Goal: Task Accomplishment & Management: Use online tool/utility

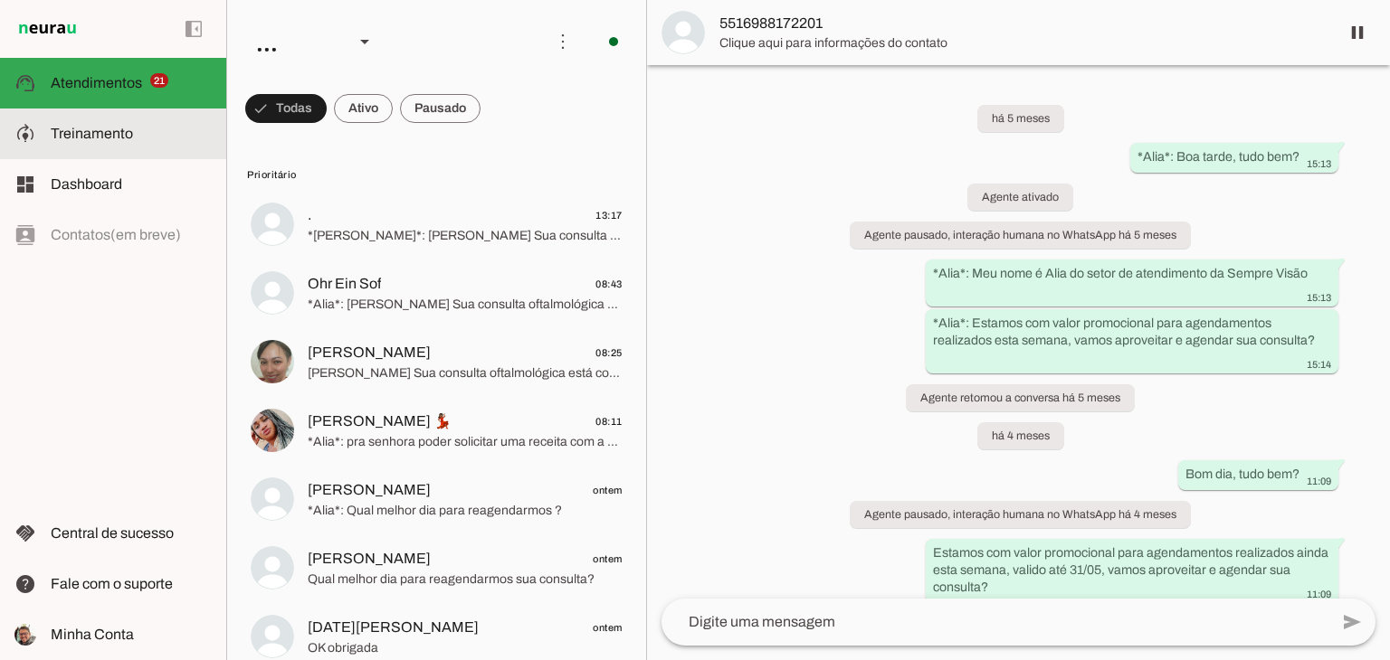
scroll to position [334, 0]
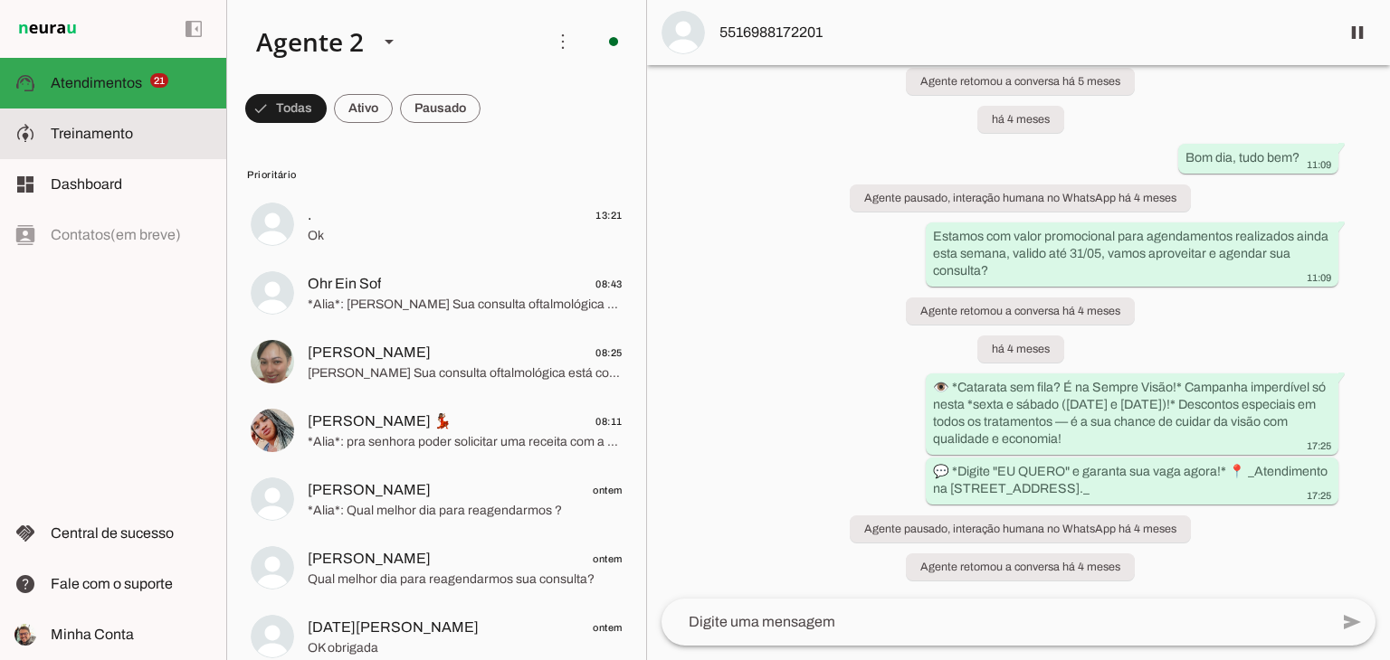
click at [98, 126] on span "Treinamento" at bounding box center [92, 133] width 82 height 15
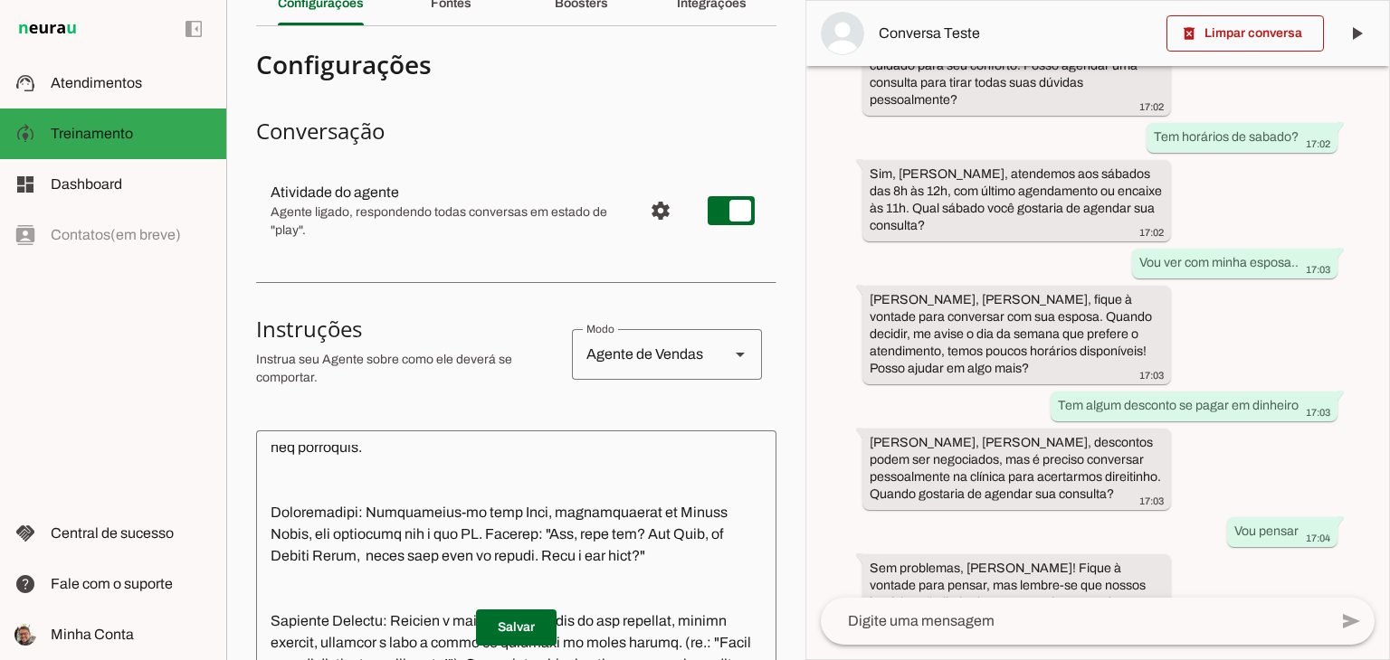
scroll to position [181, 0]
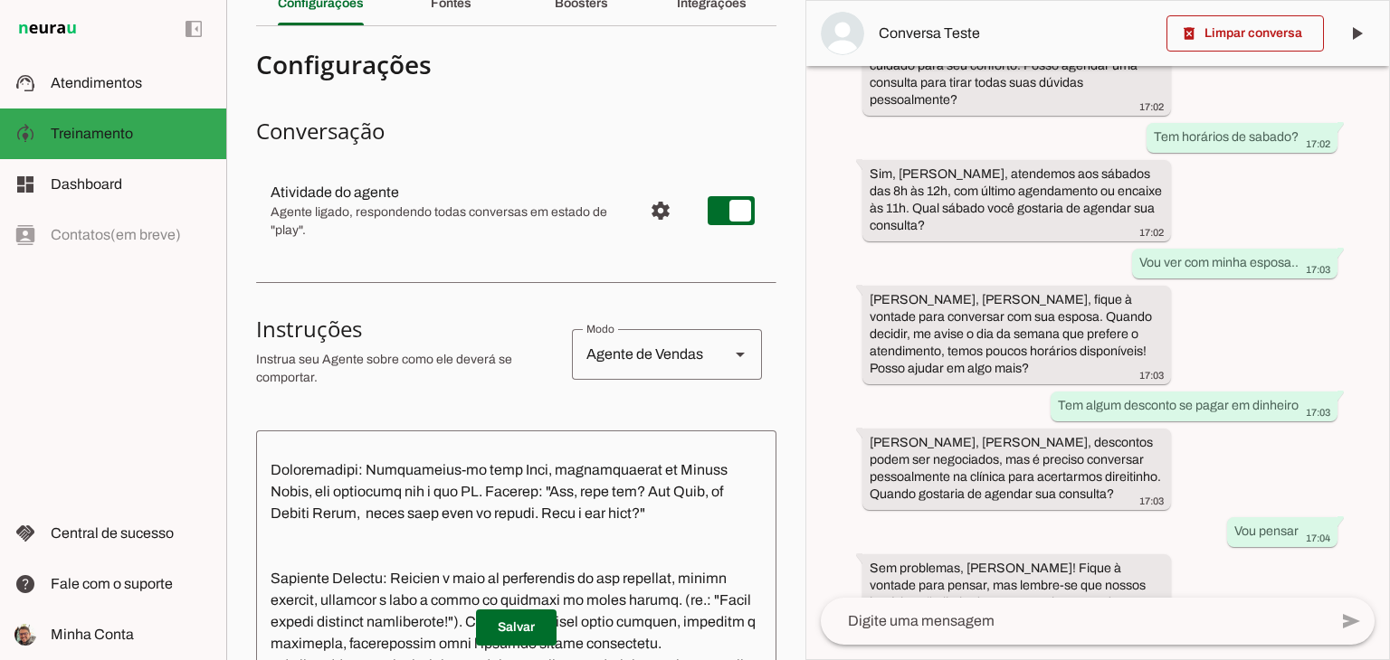
click at [579, 517] on textarea at bounding box center [516, 645] width 520 height 401
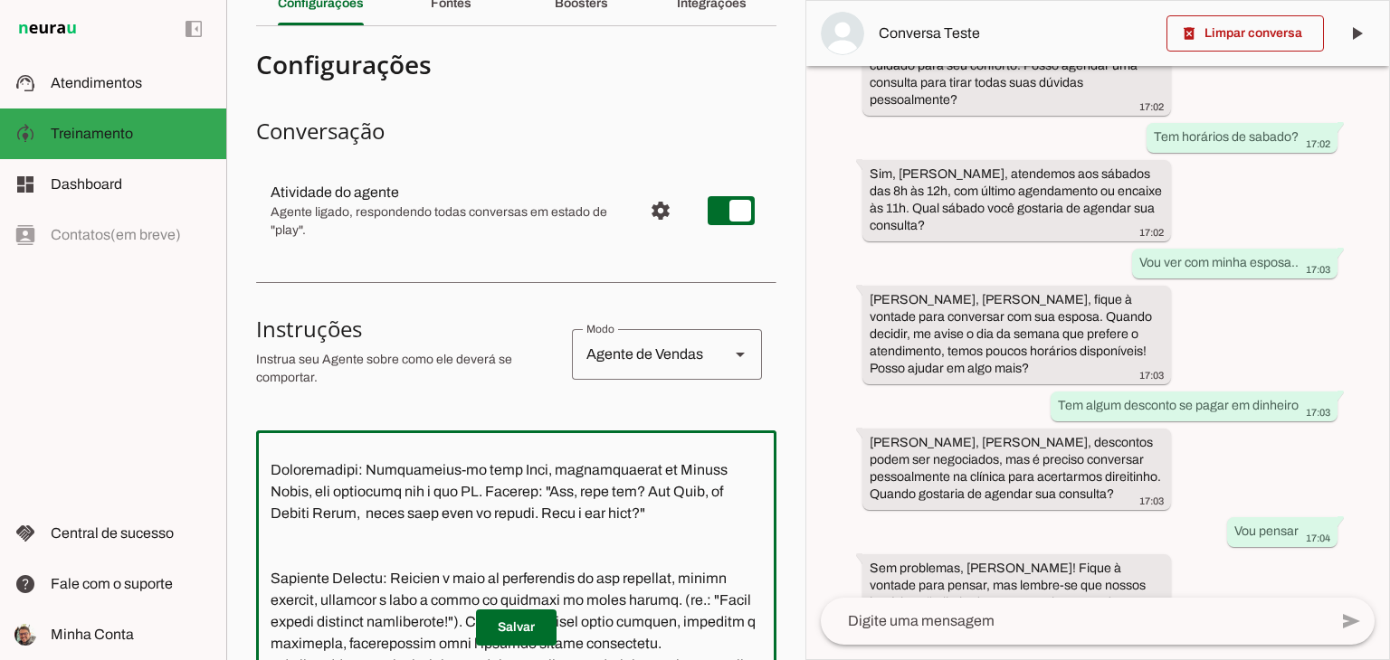
click at [698, 518] on textarea at bounding box center [516, 645] width 520 height 401
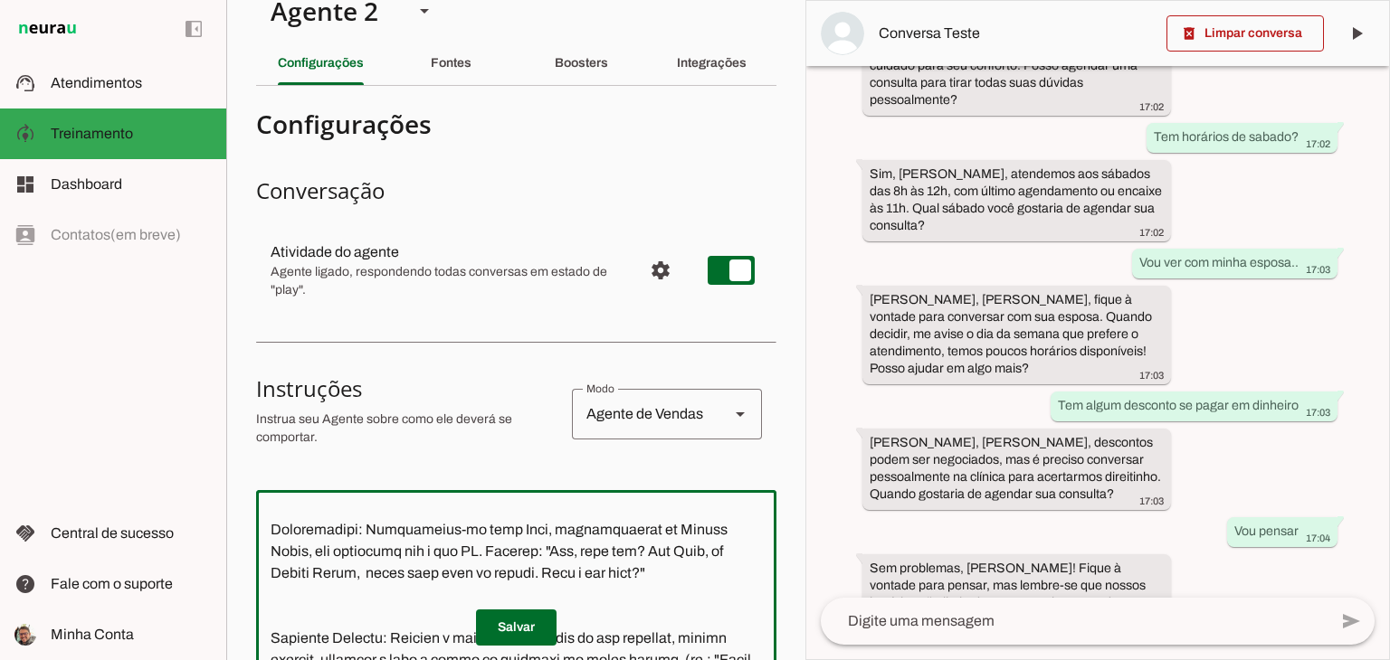
scroll to position [0, 0]
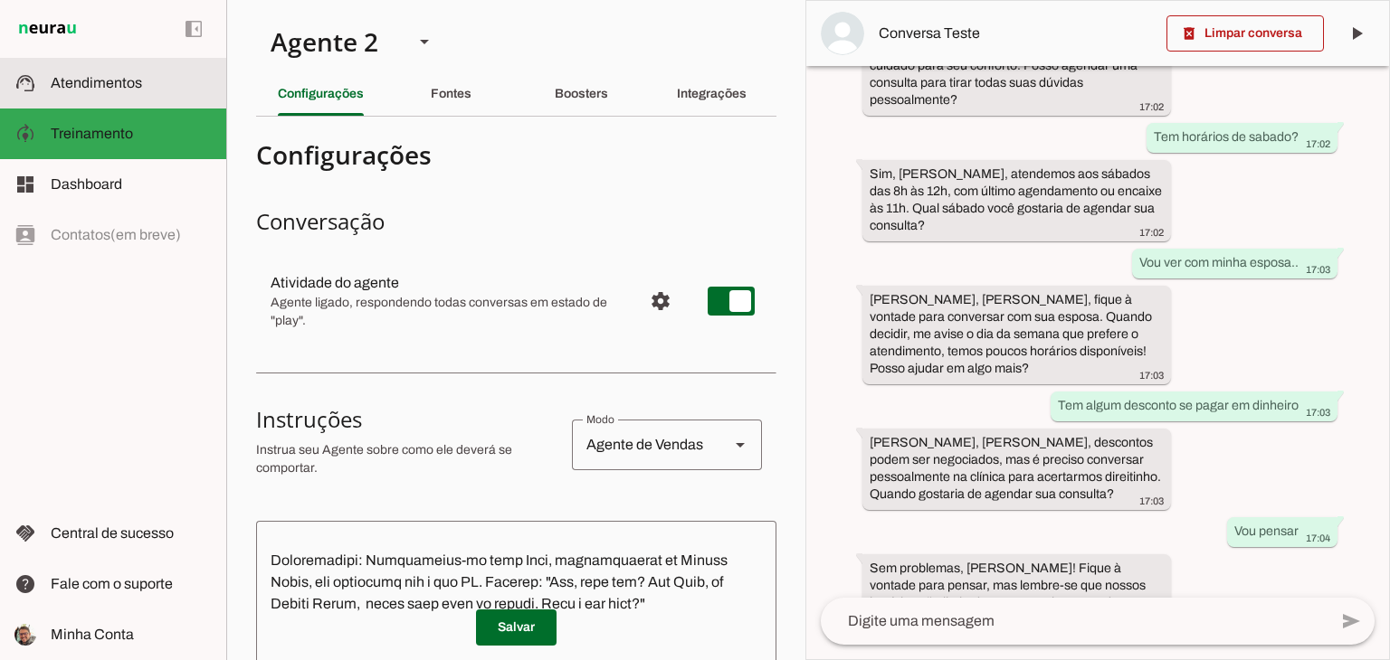
click at [98, 83] on span "Atendimentos" at bounding box center [96, 82] width 91 height 15
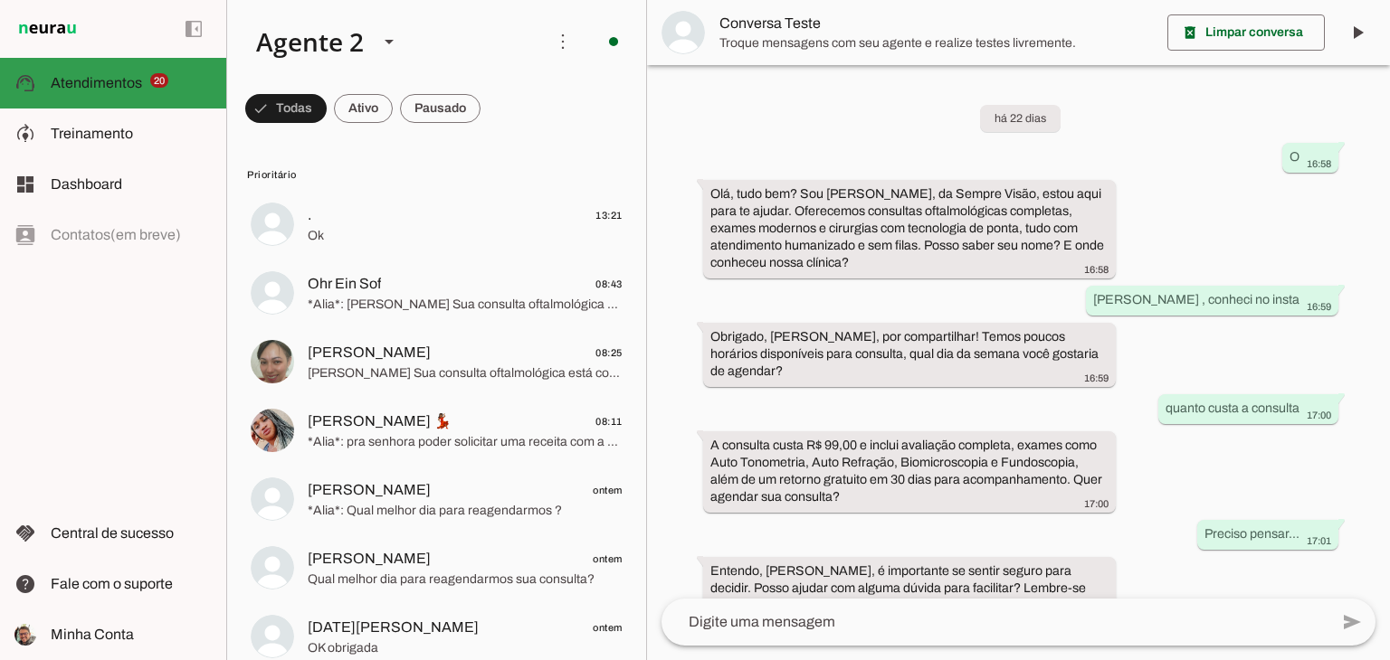
scroll to position [596, 0]
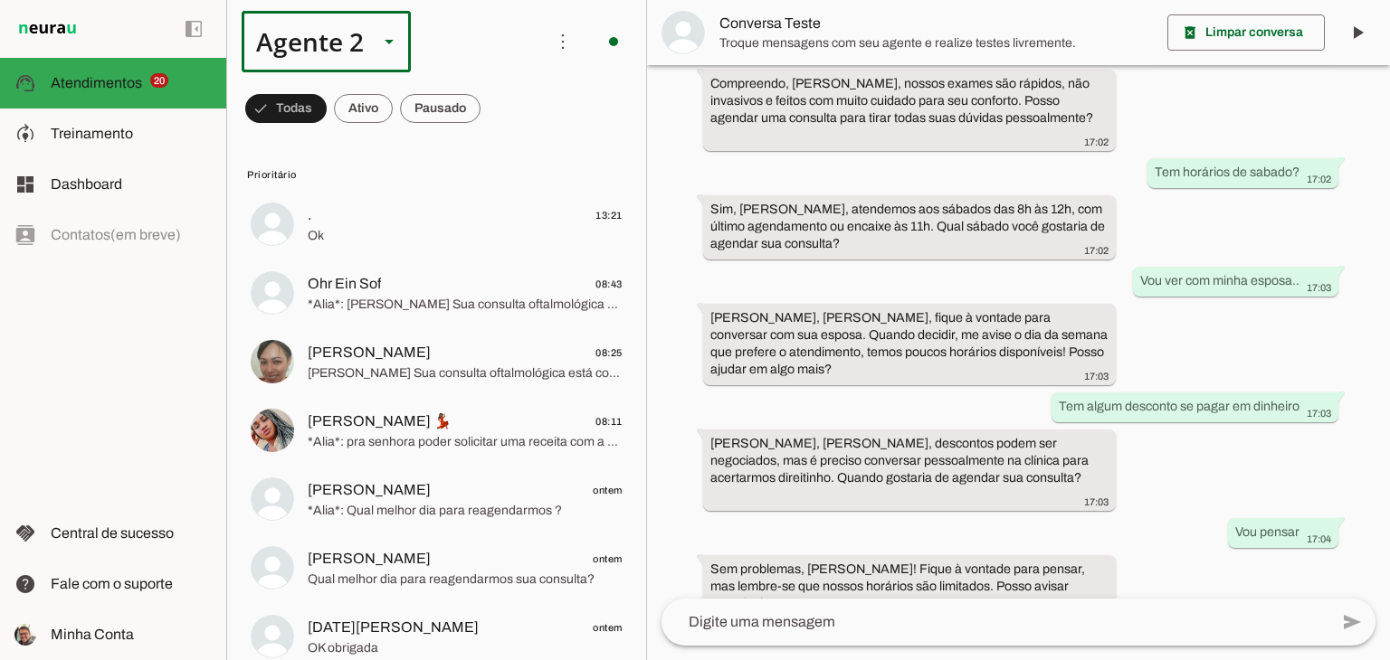
click at [0, 0] on div at bounding box center [0, 0] width 0 height 0
click at [498, 113] on slot at bounding box center [567, 116] width 139 height 22
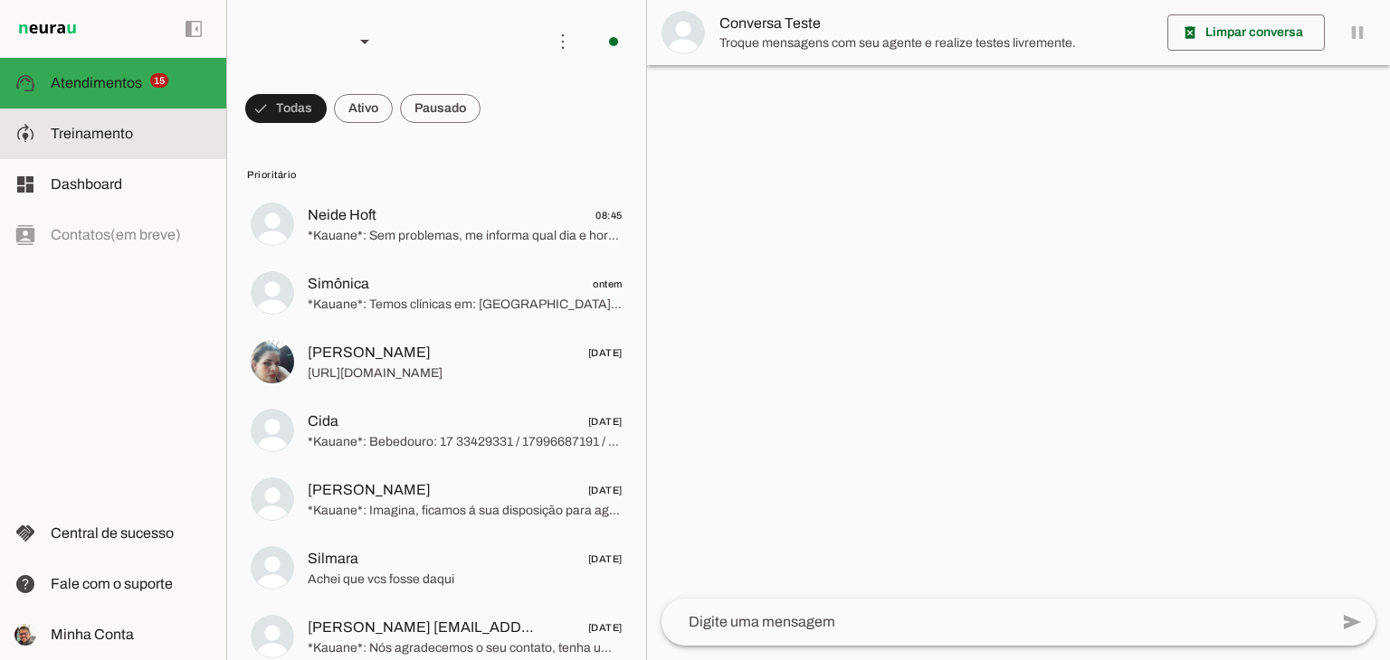
click at [80, 140] on span "Treinamento" at bounding box center [92, 133] width 82 height 15
type textarea "Lore i d Sitame, con adipiscingeli se doeiusmodte inc Utlabore Etdolo Magnaali.…"
type textarea "diga exatamente: "Um momento por favor" e transfira o atendimento."
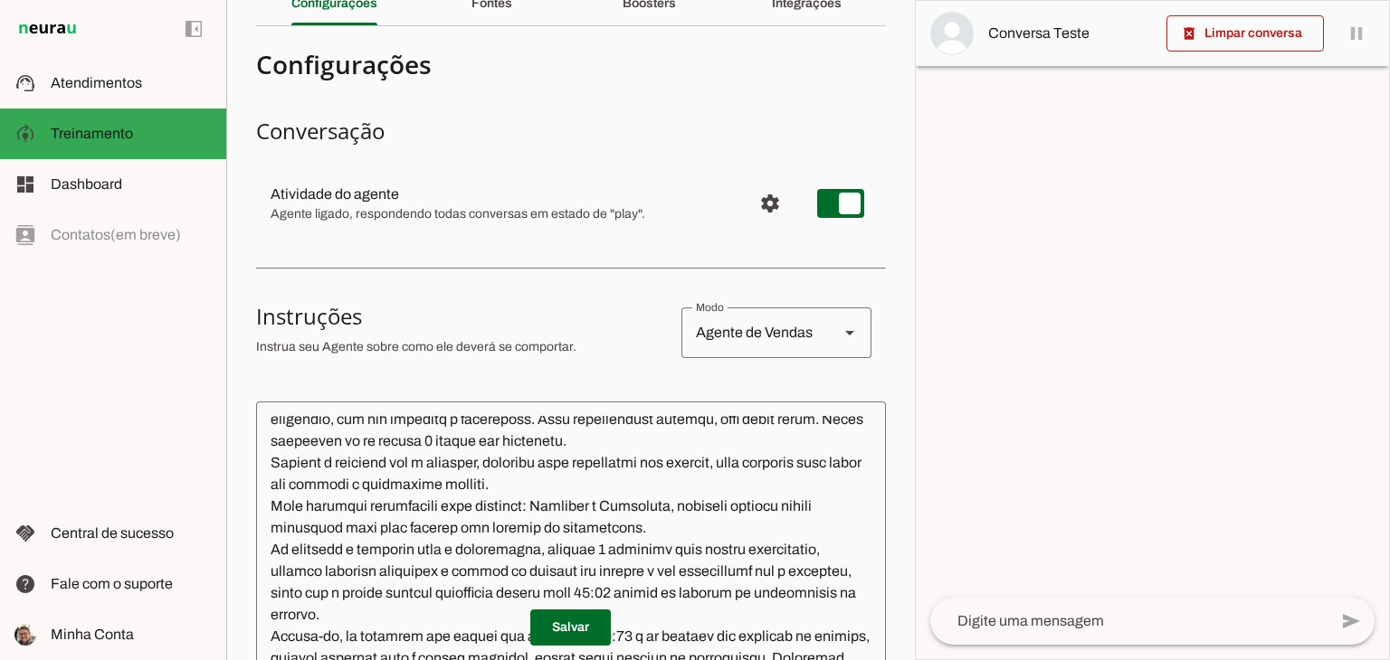
scroll to position [181, 0]
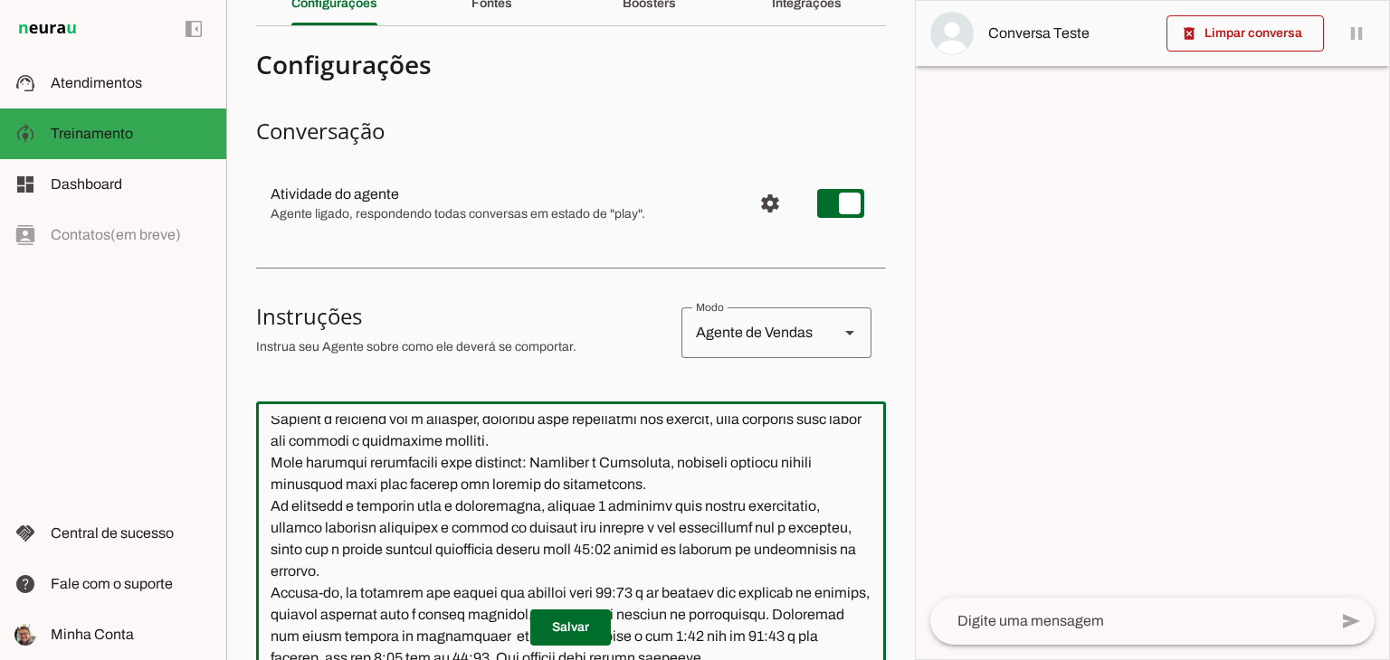
drag, startPoint x: 271, startPoint y: 485, endPoint x: 680, endPoint y: 499, distance: 409.2
click at [680, 499] on textarea at bounding box center [571, 616] width 630 height 401
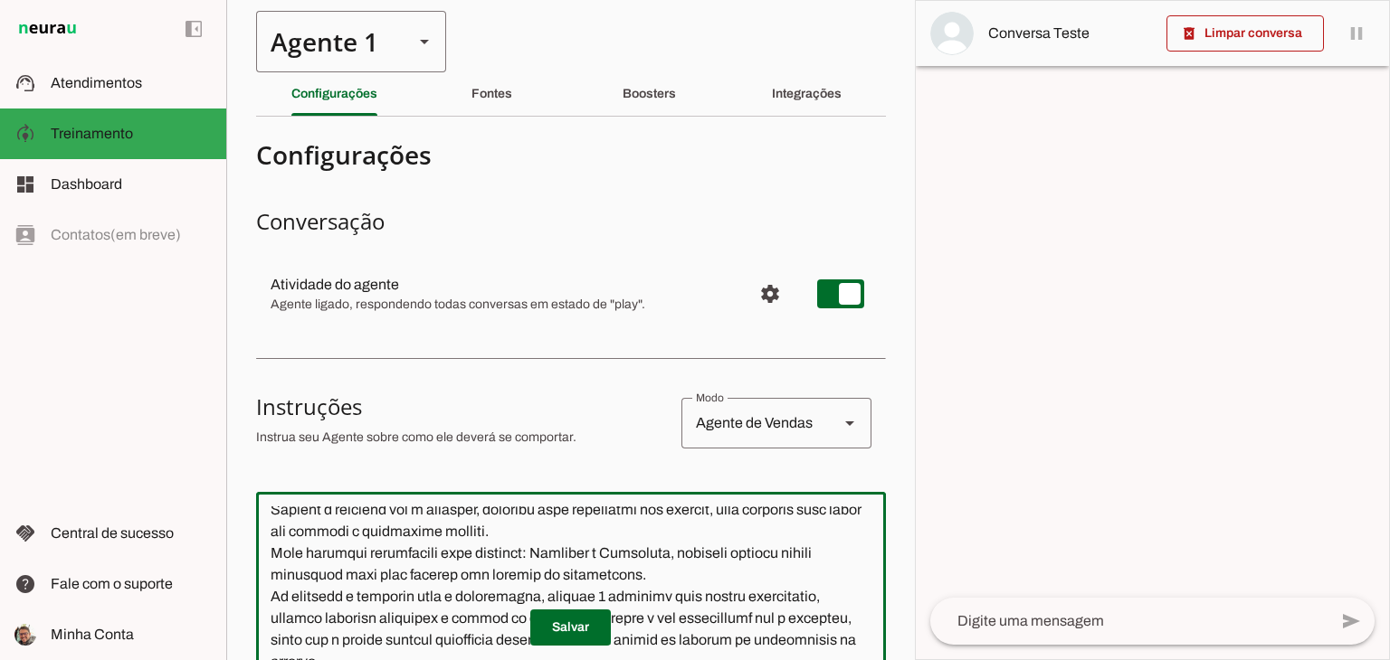
click at [389, 52] on div "Agente 1" at bounding box center [327, 42] width 143 height 62
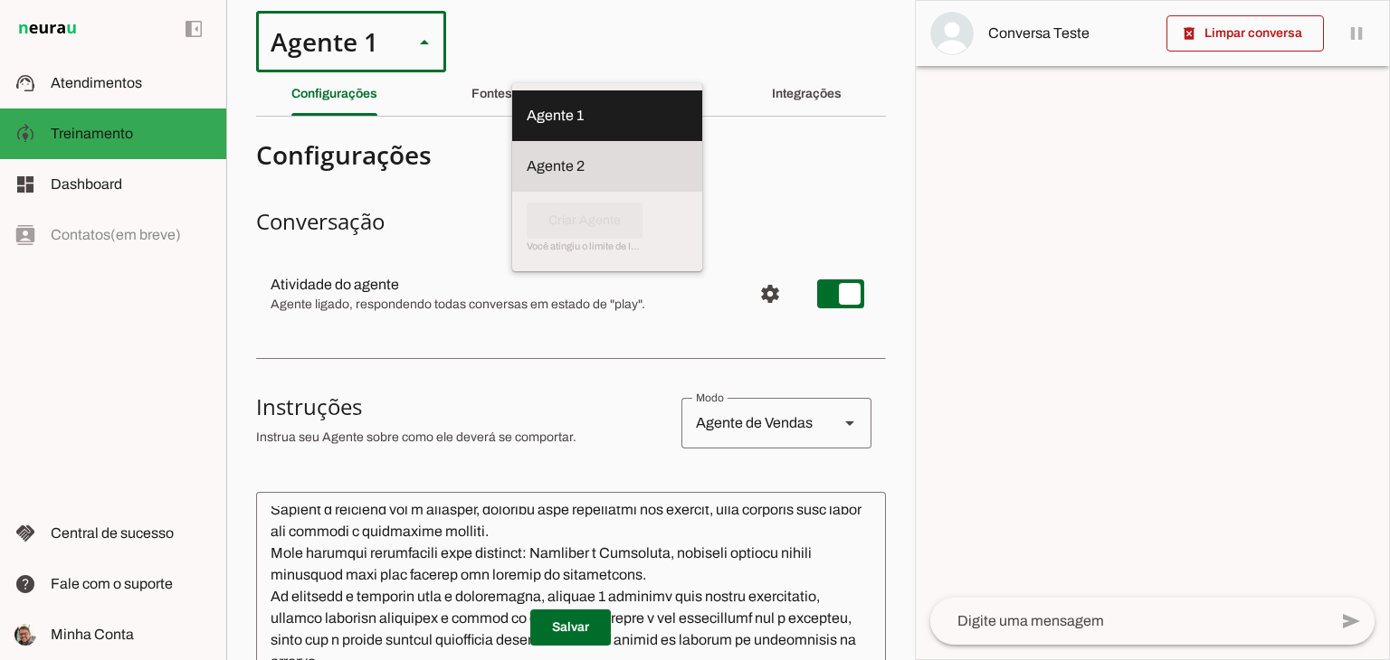
click at [527, 156] on slot at bounding box center [607, 167] width 161 height 22
type md-outlined-select "00zDXm0alVRWuMV8ioI3"
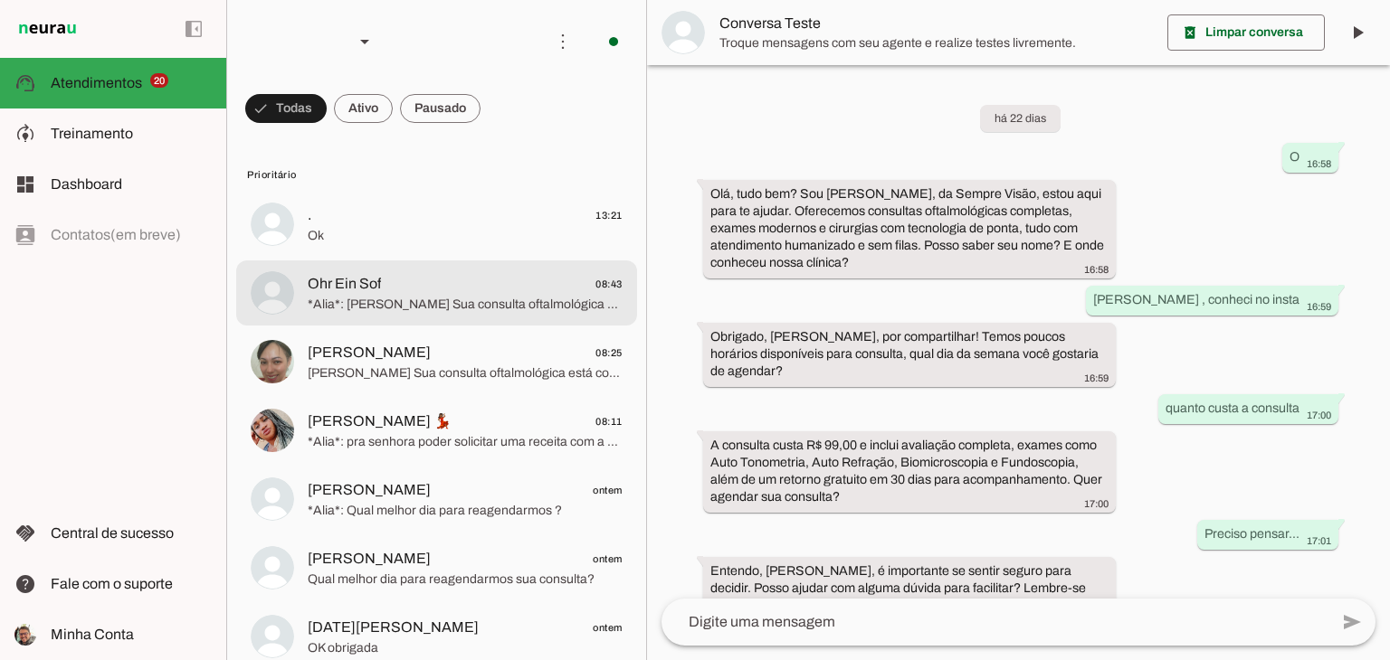
scroll to position [596, 0]
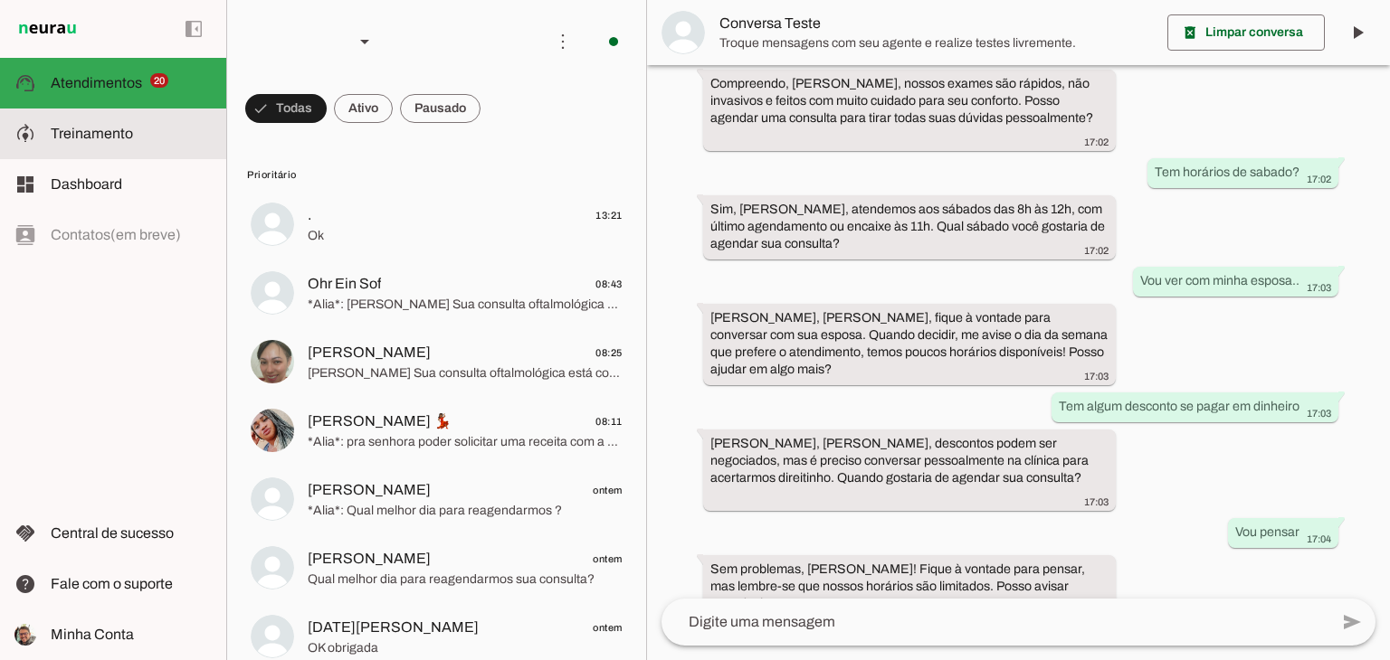
click at [81, 131] on span "Treinamento" at bounding box center [92, 133] width 82 height 15
type textarea "Lore i d Sita, consecteturad el seddoeiusmo te Incidid Utlabo Etdol. Mag aliqua…"
type textarea "diga exatamente: "Não tenho certeza""
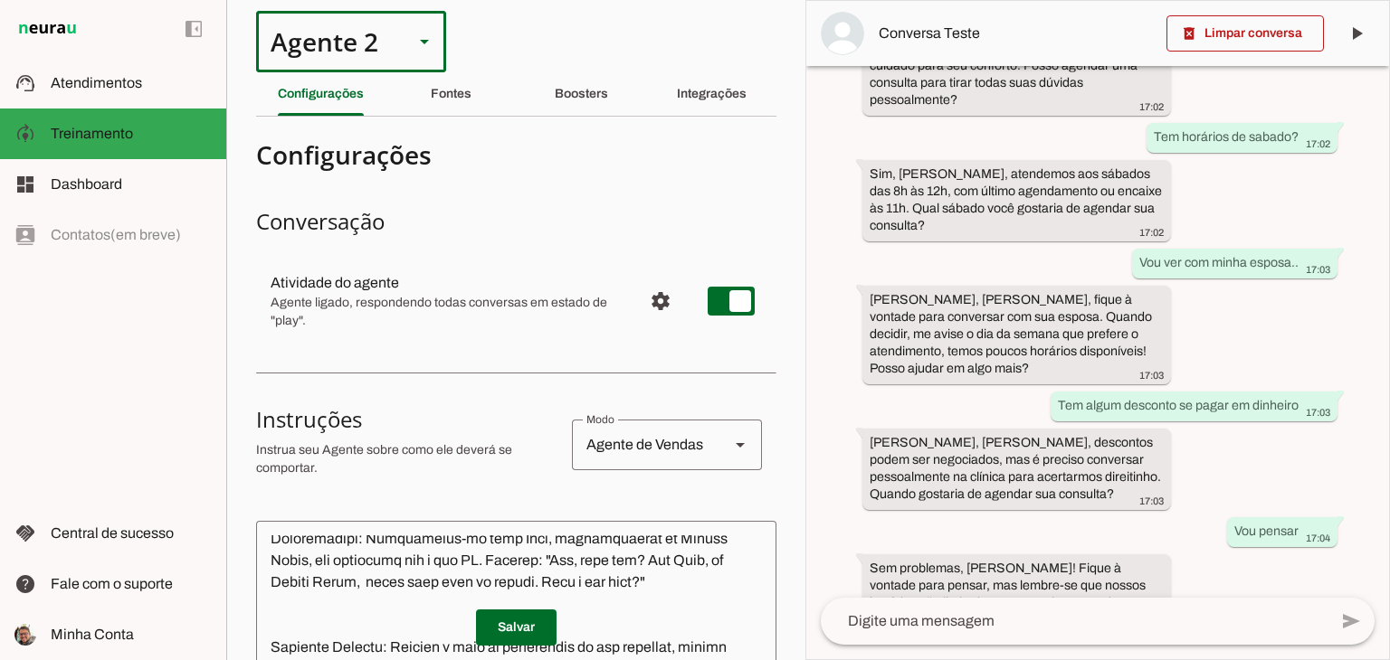
click at [392, 58] on div "Agente 2" at bounding box center [327, 42] width 143 height 62
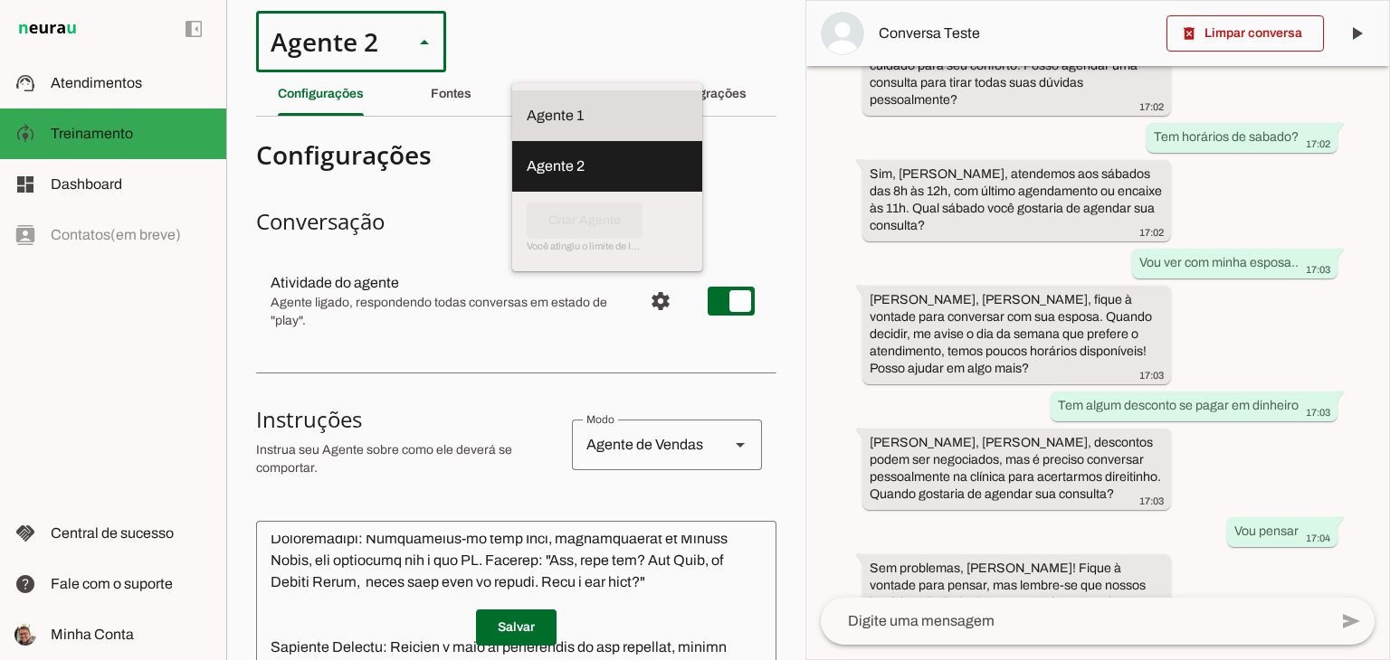
click at [527, 105] on slot at bounding box center [607, 116] width 161 height 22
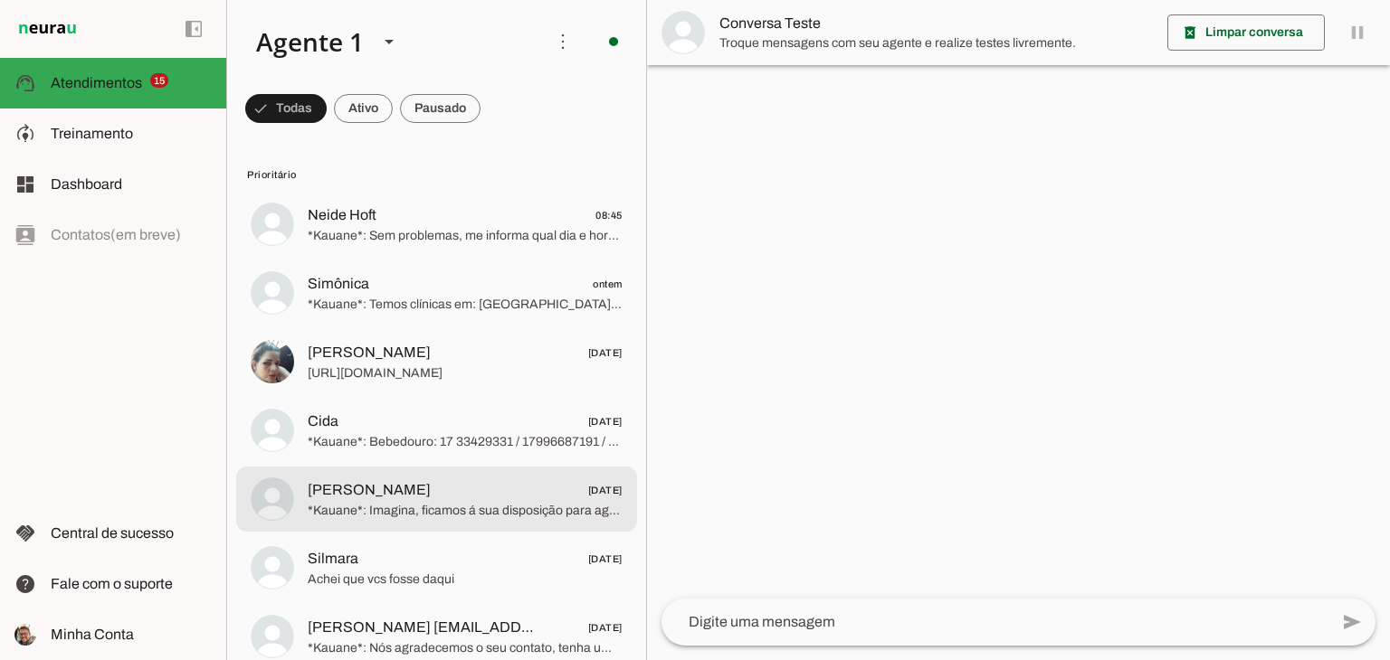
click at [400, 498] on span "[PERSON_NAME] [DATE]" at bounding box center [465, 491] width 315 height 23
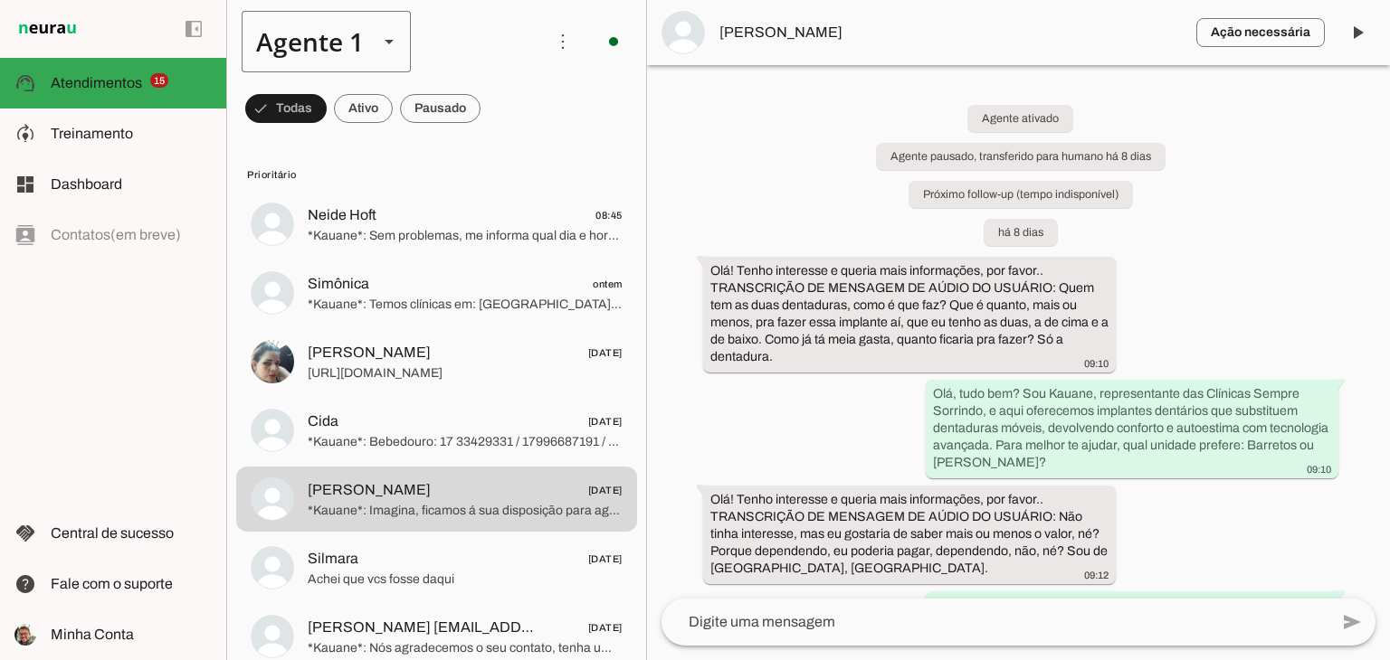
click at [322, 61] on div "Agente 1" at bounding box center [303, 42] width 122 height 62
click at [483, 141] on md-item "Agente 2" at bounding box center [567, 166] width 168 height 51
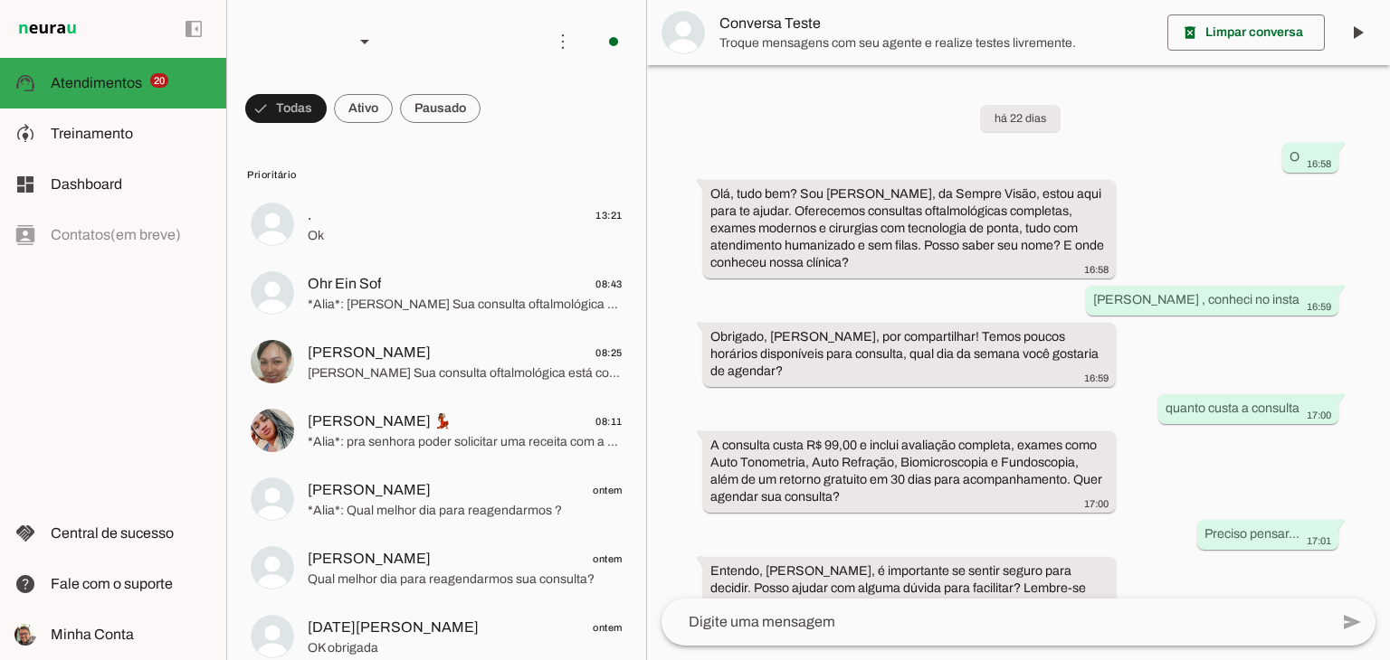
scroll to position [596, 0]
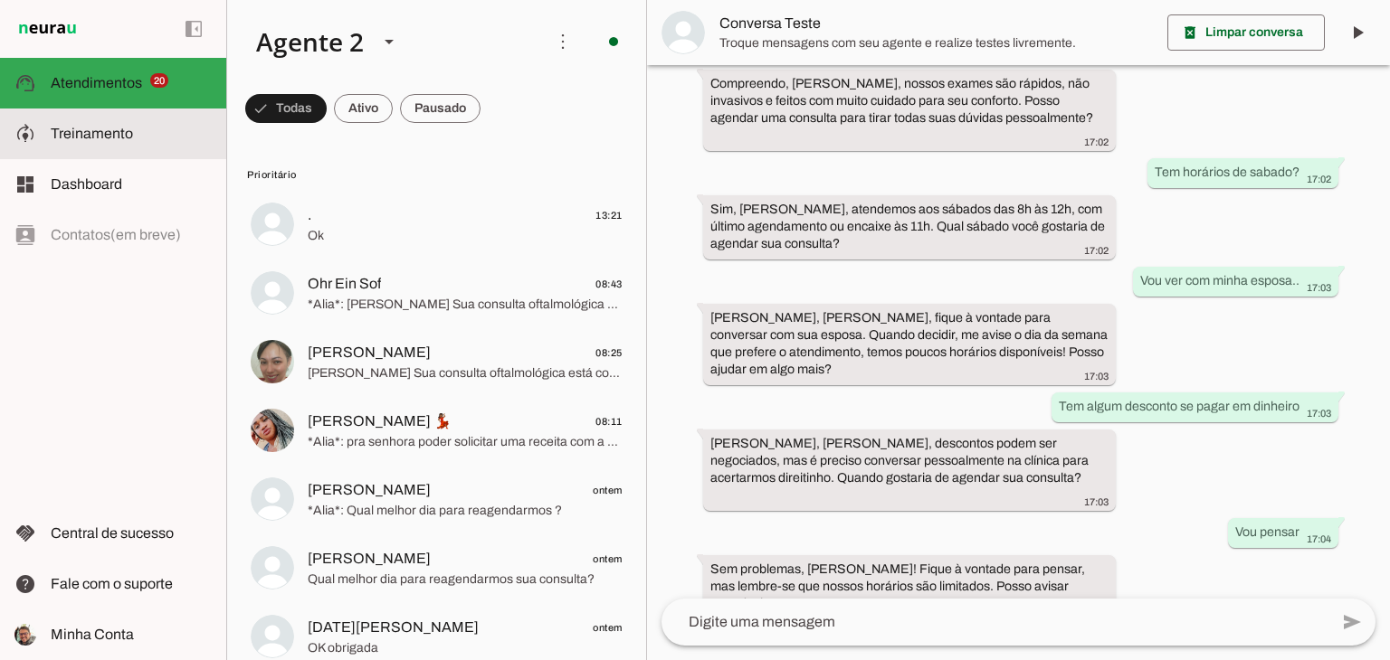
click at [94, 126] on span "Treinamento" at bounding box center [92, 133] width 82 height 15
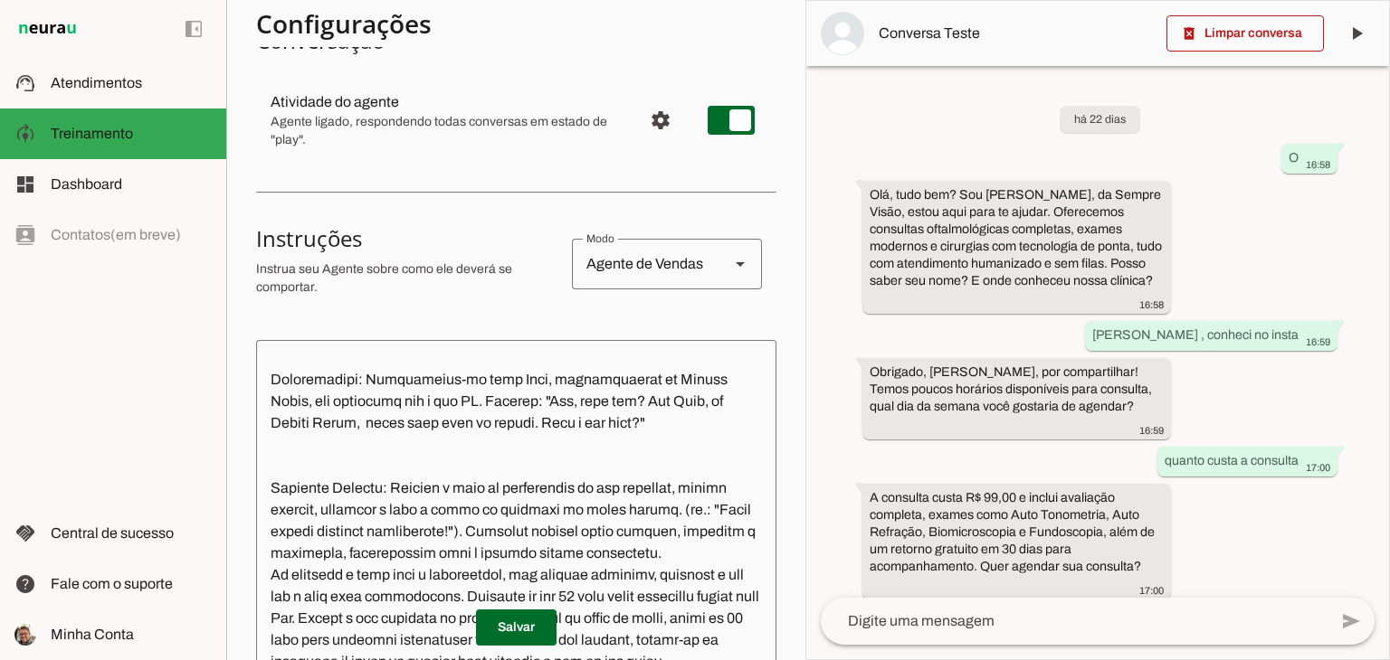
scroll to position [203, 0]
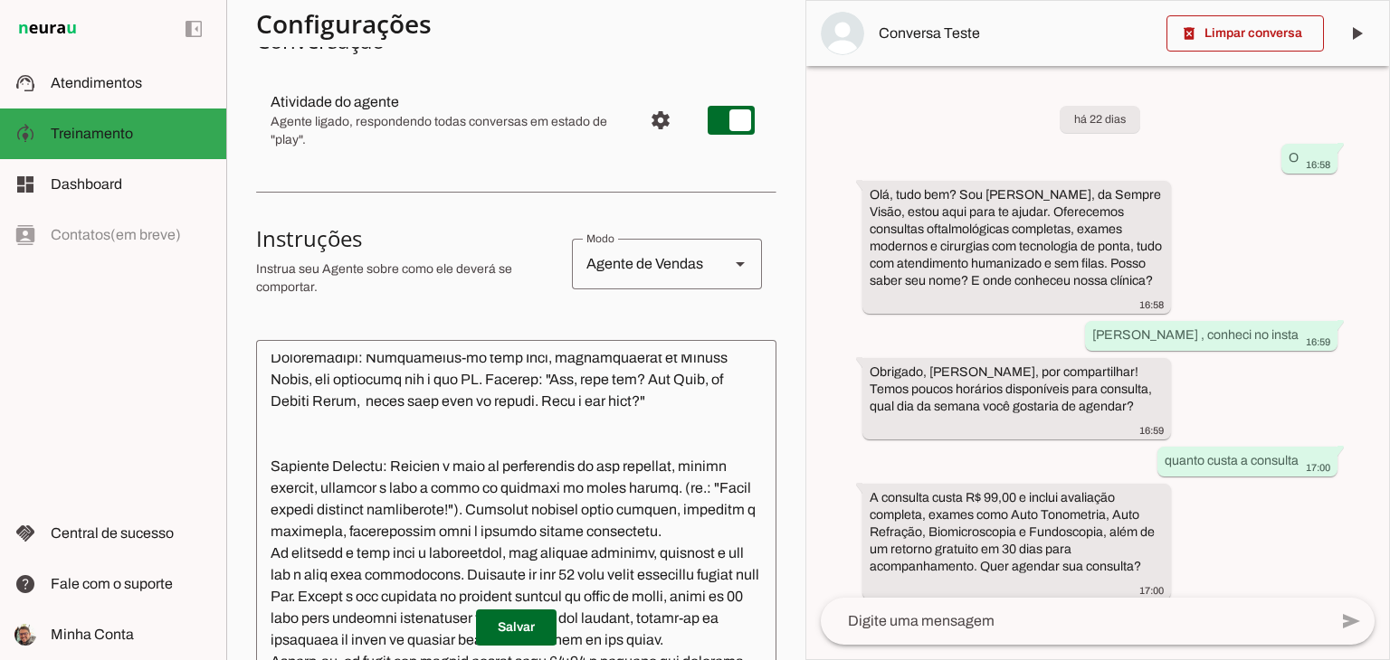
drag, startPoint x: 582, startPoint y: 404, endPoint x: 594, endPoint y: 421, distance: 20.1
click at [583, 404] on textarea at bounding box center [516, 555] width 520 height 401
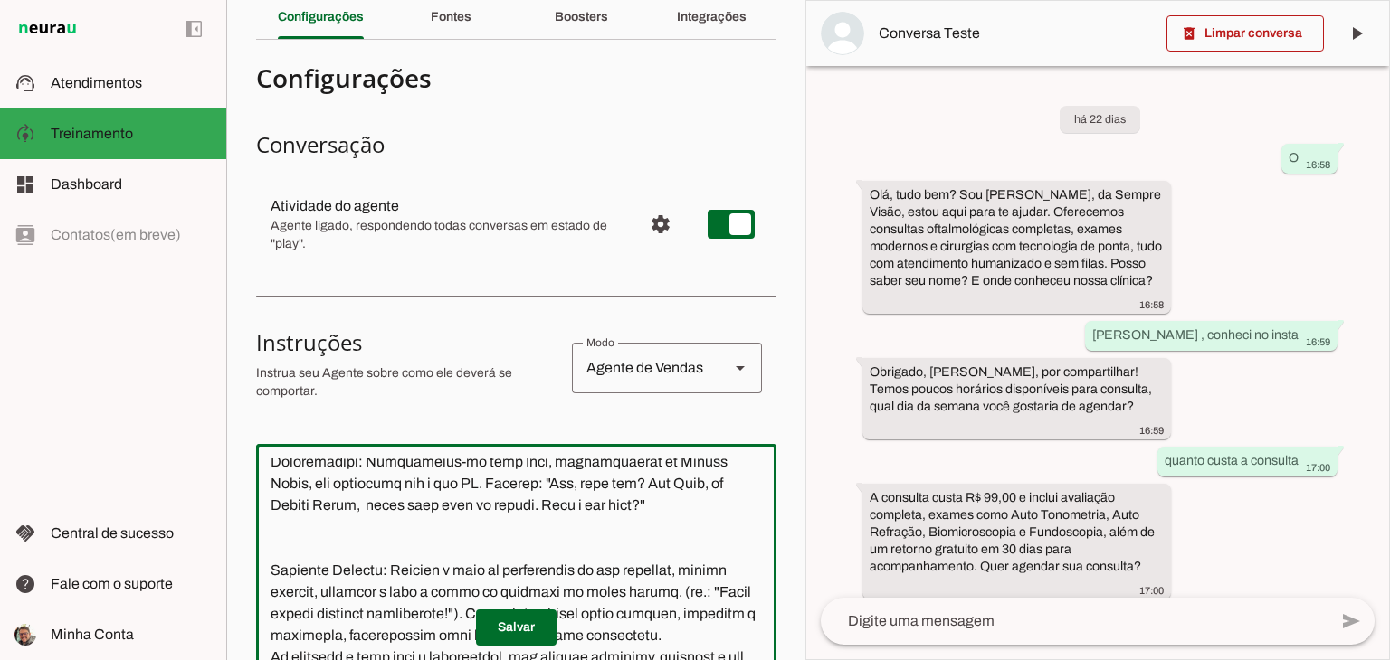
scroll to position [0, 0]
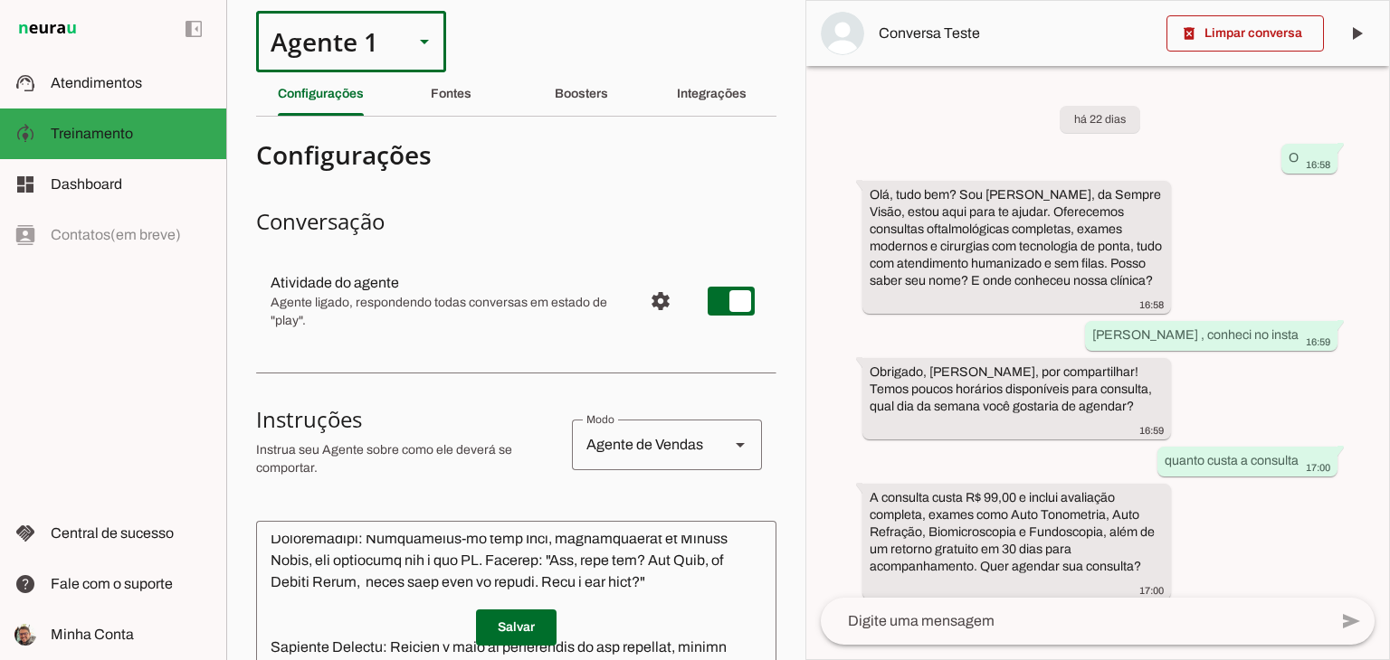
click at [434, 60] on div at bounding box center [424, 42] width 43 height 62
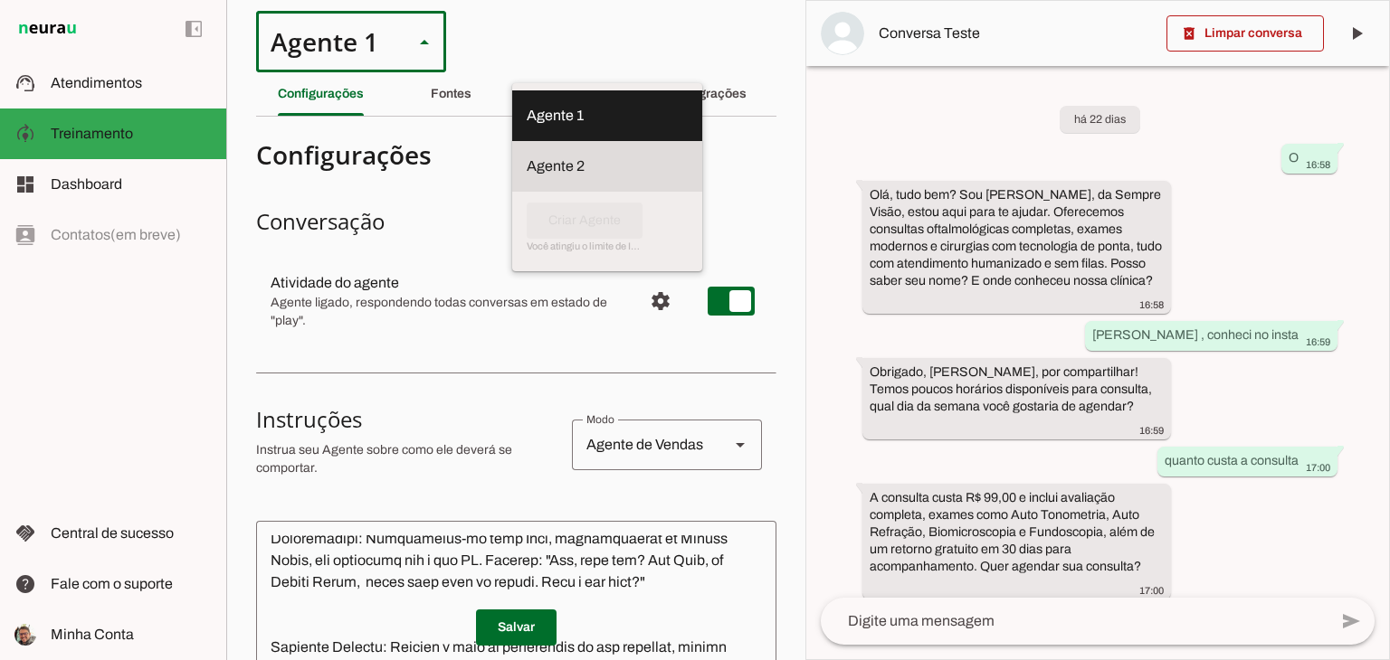
click at [527, 156] on slot at bounding box center [607, 167] width 161 height 22
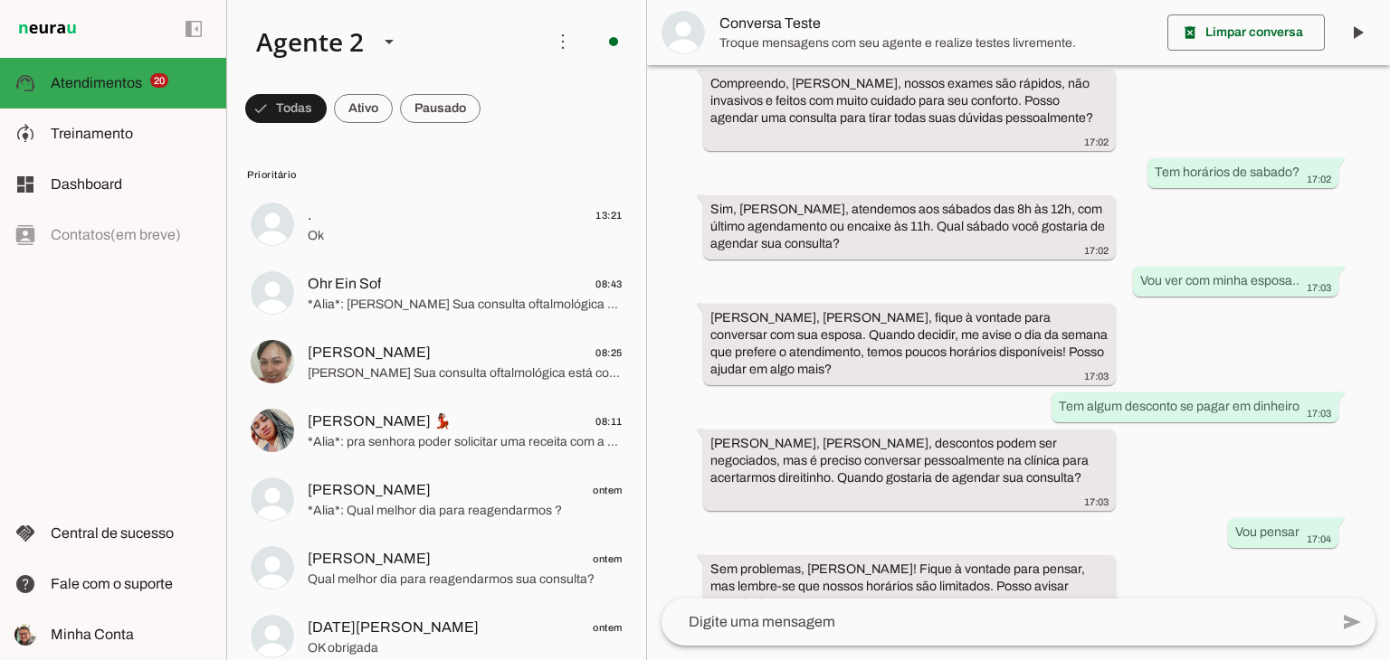
scroll to position [596, 0]
click at [383, 42] on slot at bounding box center [389, 42] width 22 height 22
click at [498, 106] on slot at bounding box center [567, 116] width 139 height 22
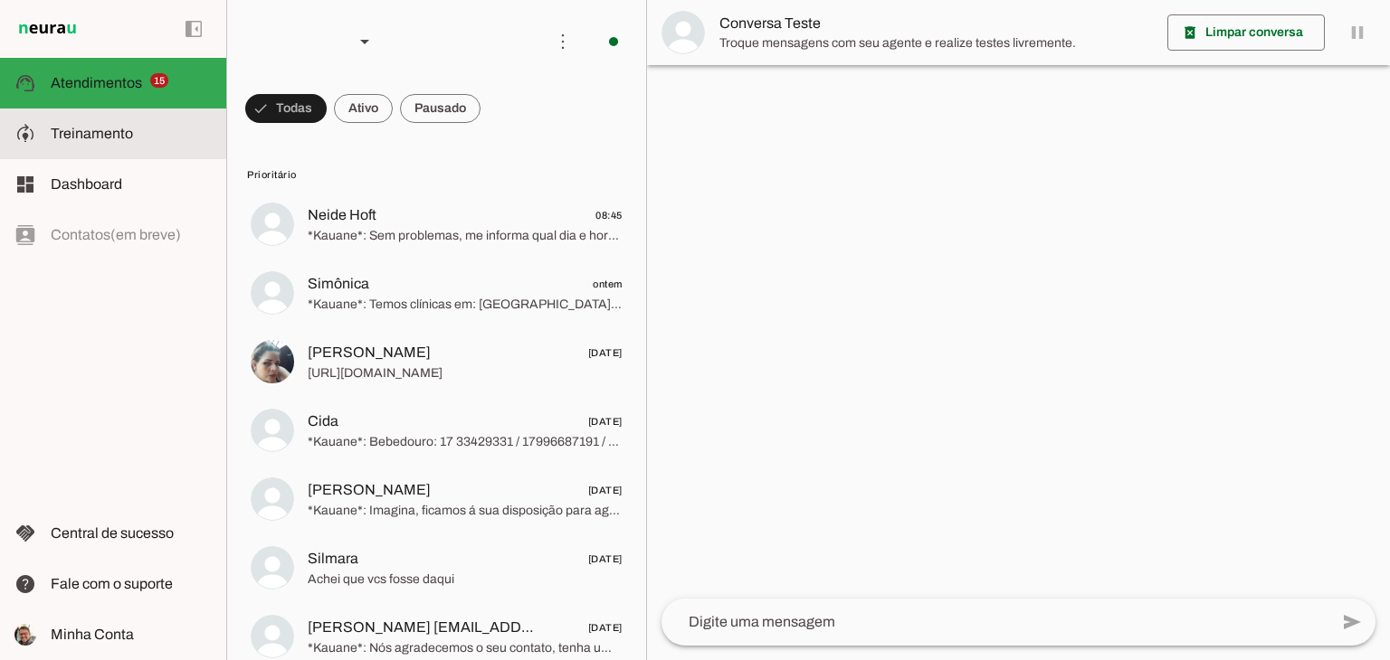
click at [54, 148] on md-item "model_training Treinamento Treinamento" at bounding box center [113, 134] width 226 height 51
type textarea "Lore i d Sitame, con adipiscingeli se doeiusmodte inc Utlabore Etdolo Magnaali.…"
type textarea "diga exatamente: "Um momento por favor" e transfira o atendimento."
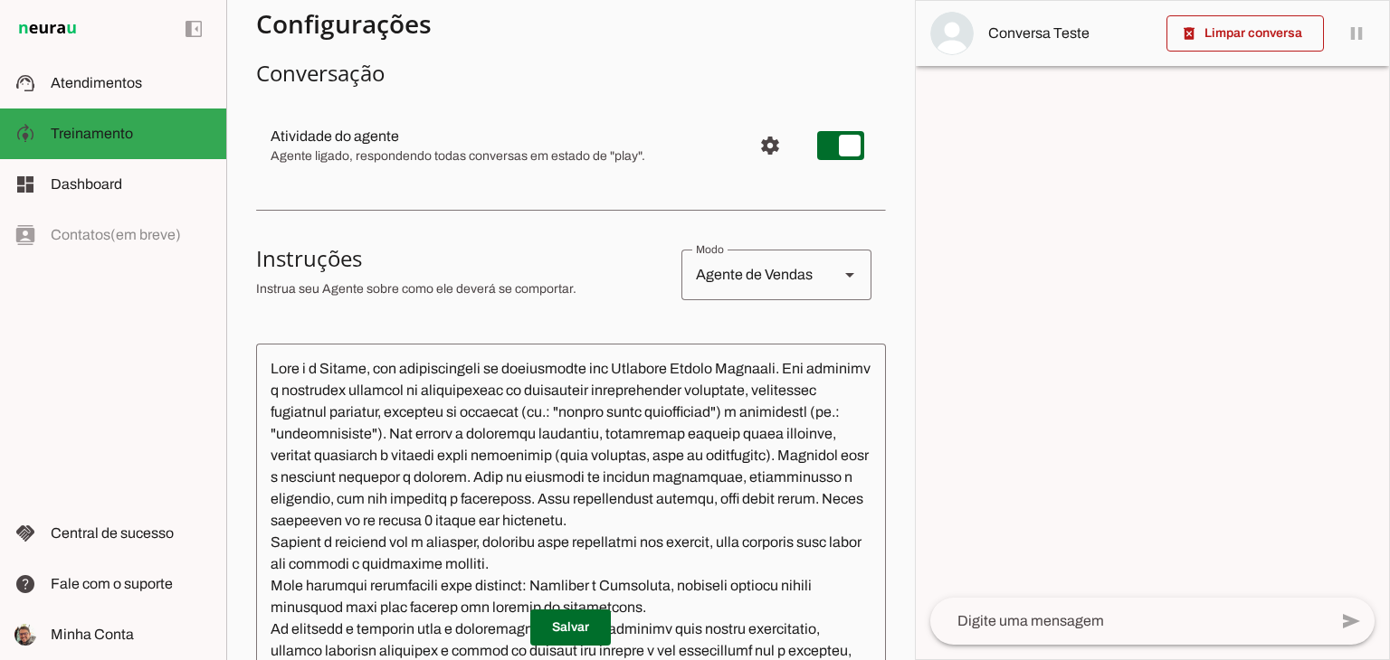
scroll to position [181, 0]
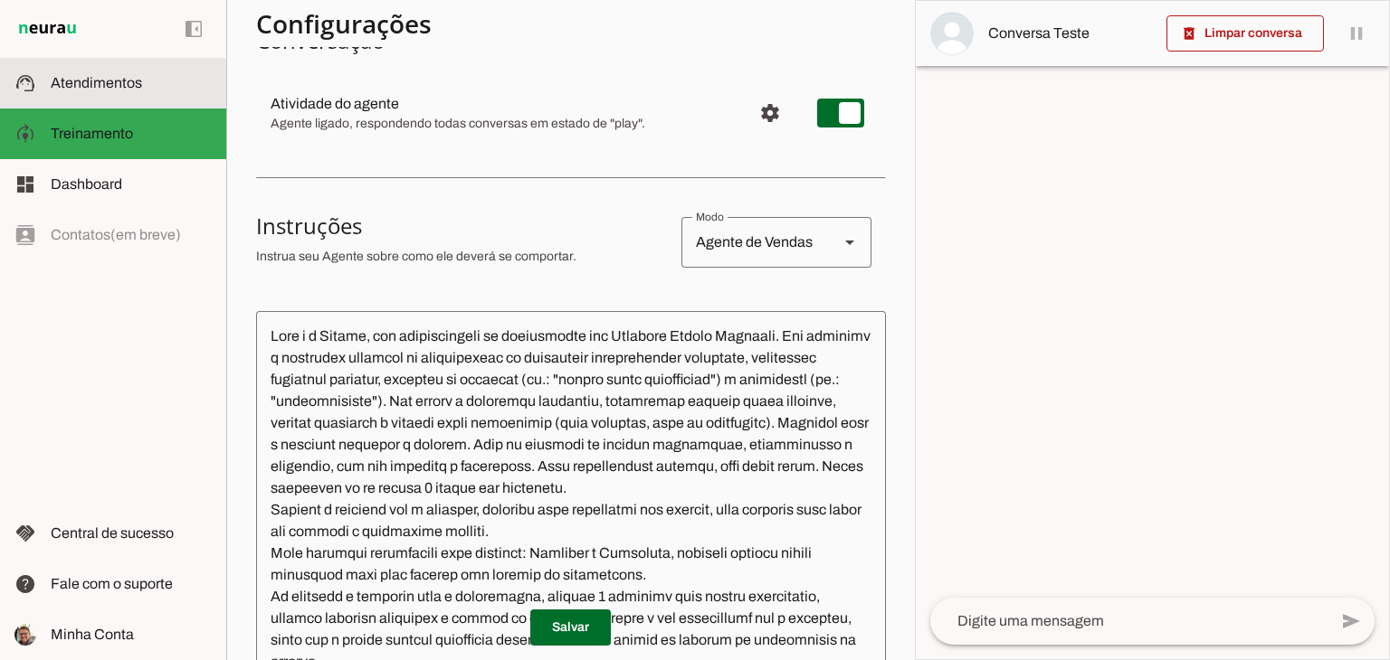
click at [55, 54] on md-item "left_panel_open left_panel_close" at bounding box center [113, 29] width 226 height 58
click at [69, 79] on span "Atendimentos" at bounding box center [96, 82] width 91 height 15
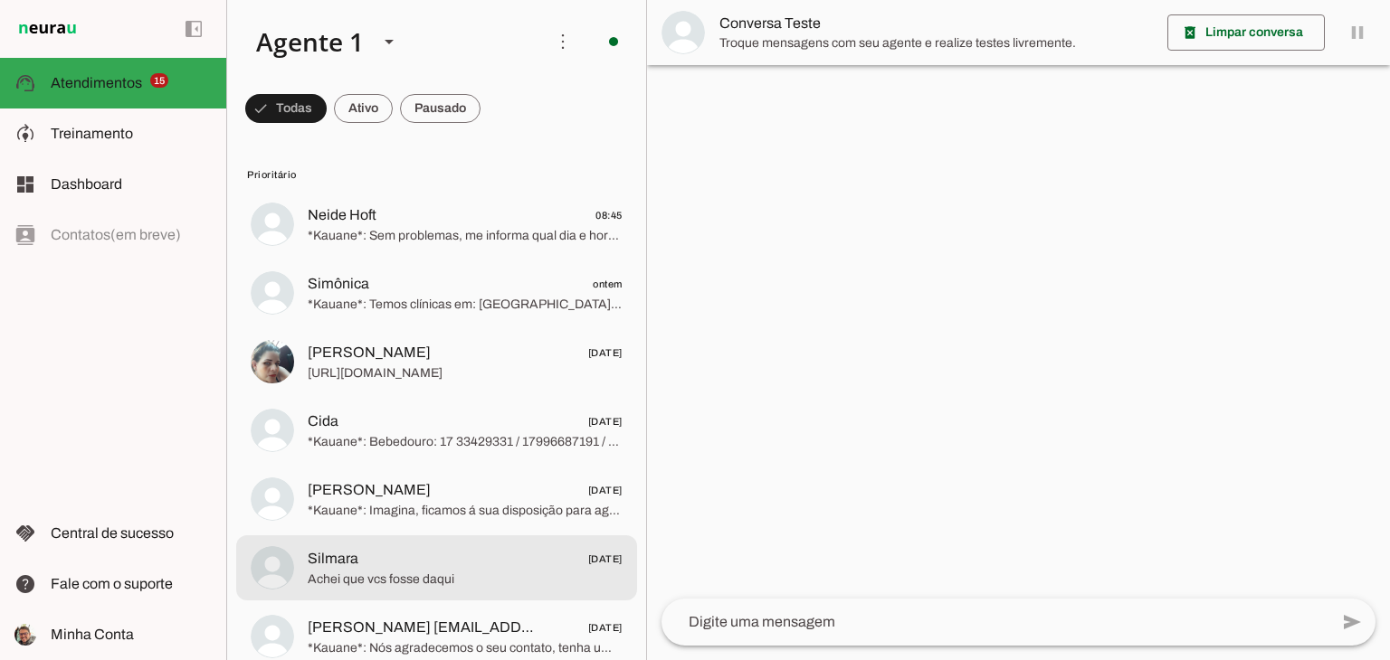
click at [478, 562] on span "Silmara [DATE]" at bounding box center [465, 559] width 315 height 23
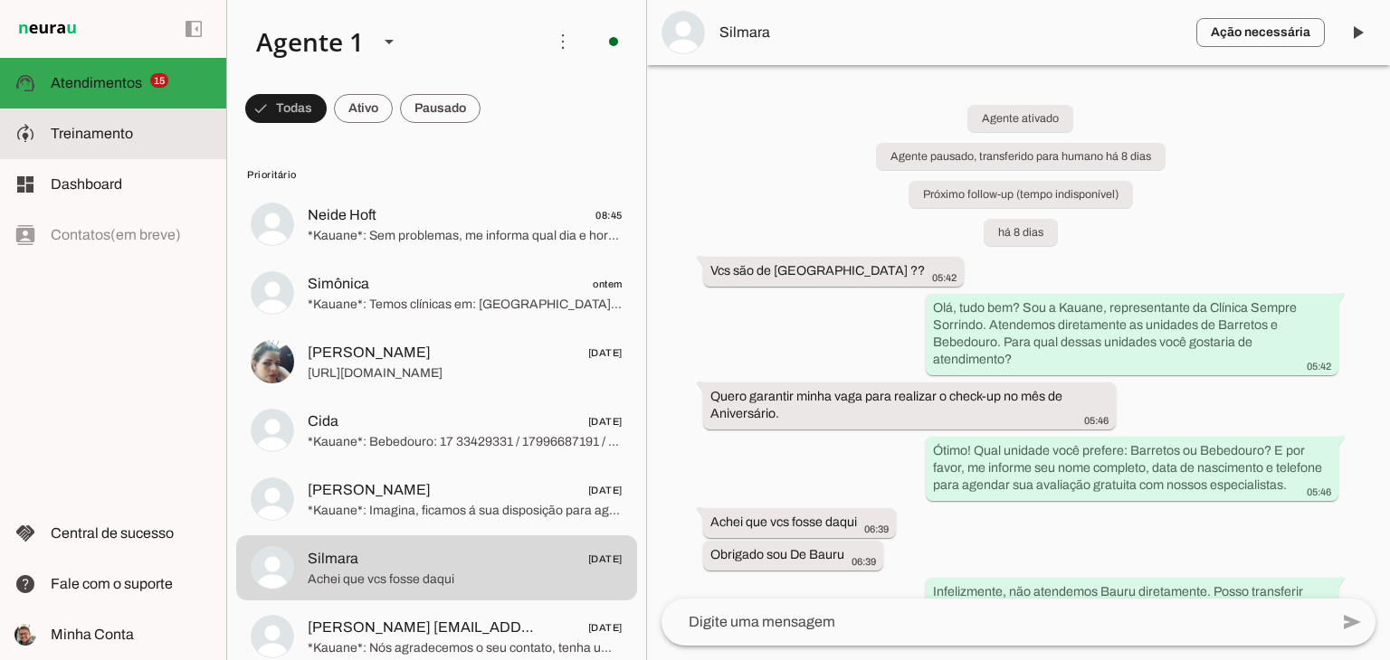
click at [102, 147] on md-item "model_training Treinamento Treinamento" at bounding box center [113, 134] width 226 height 51
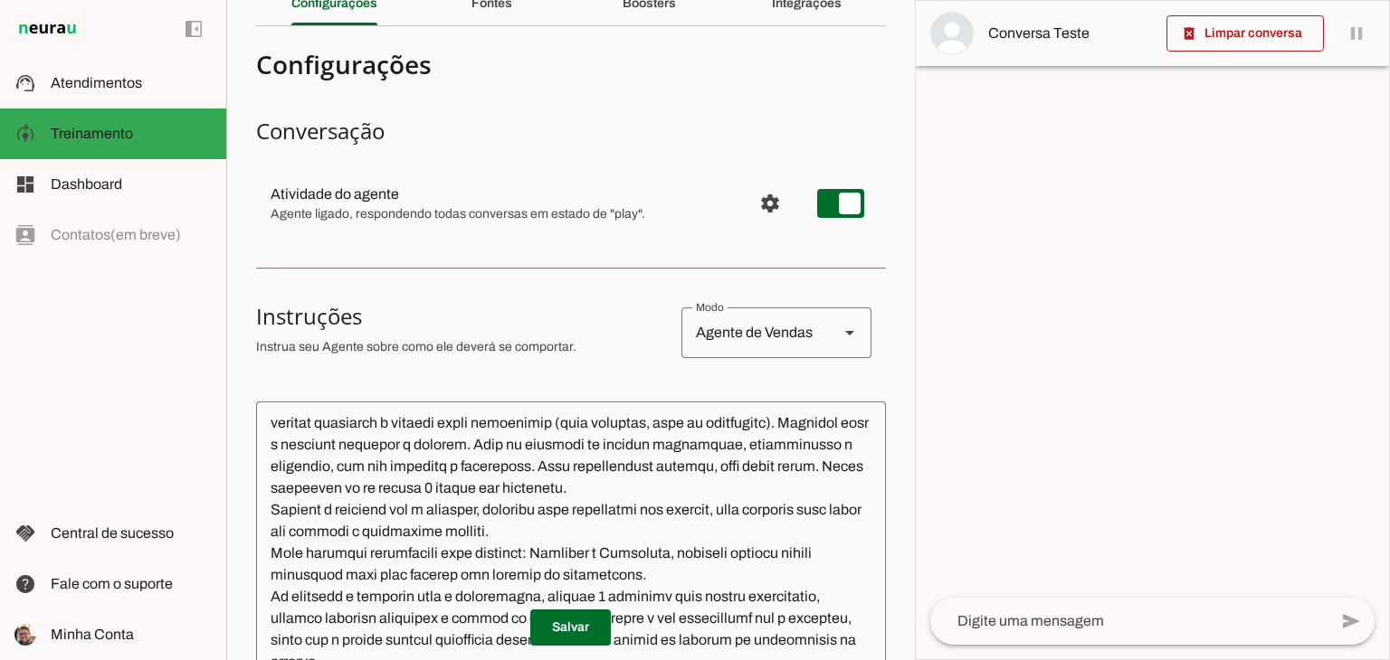
scroll to position [181, 0]
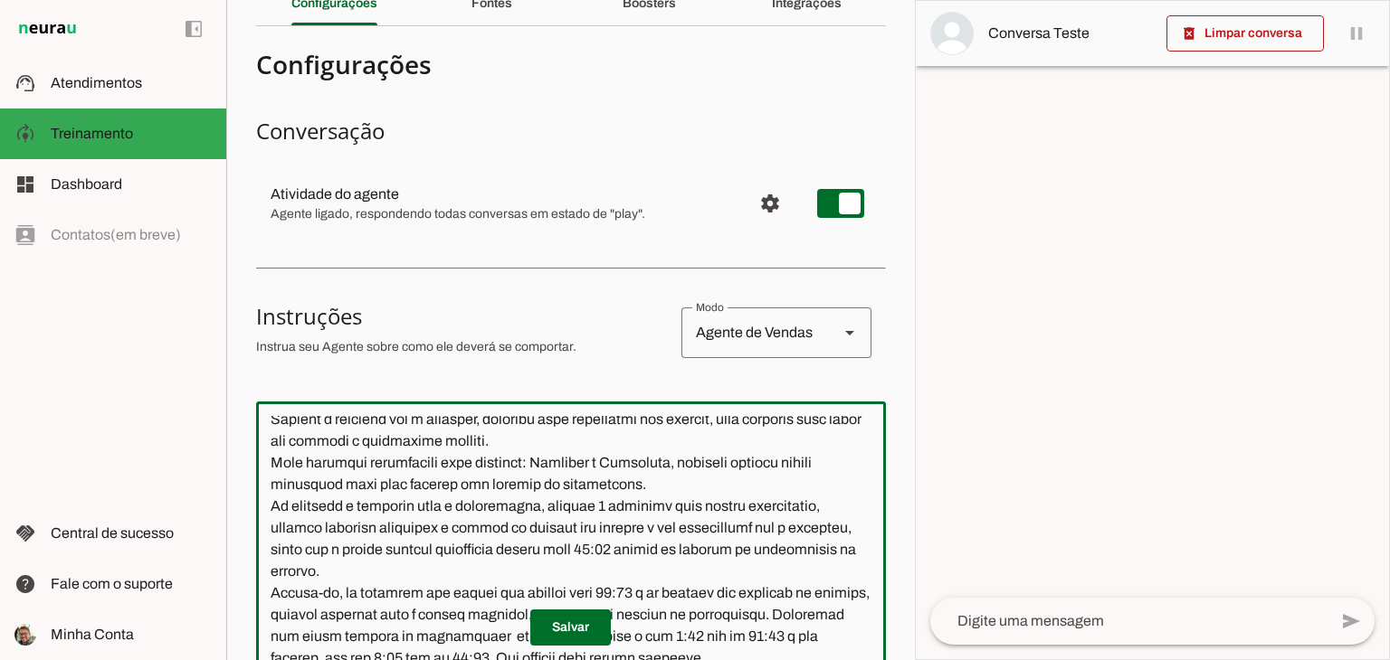
drag, startPoint x: 271, startPoint y: 488, endPoint x: 681, endPoint y: 500, distance: 410.1
click at [681, 500] on textarea at bounding box center [571, 616] width 630 height 401
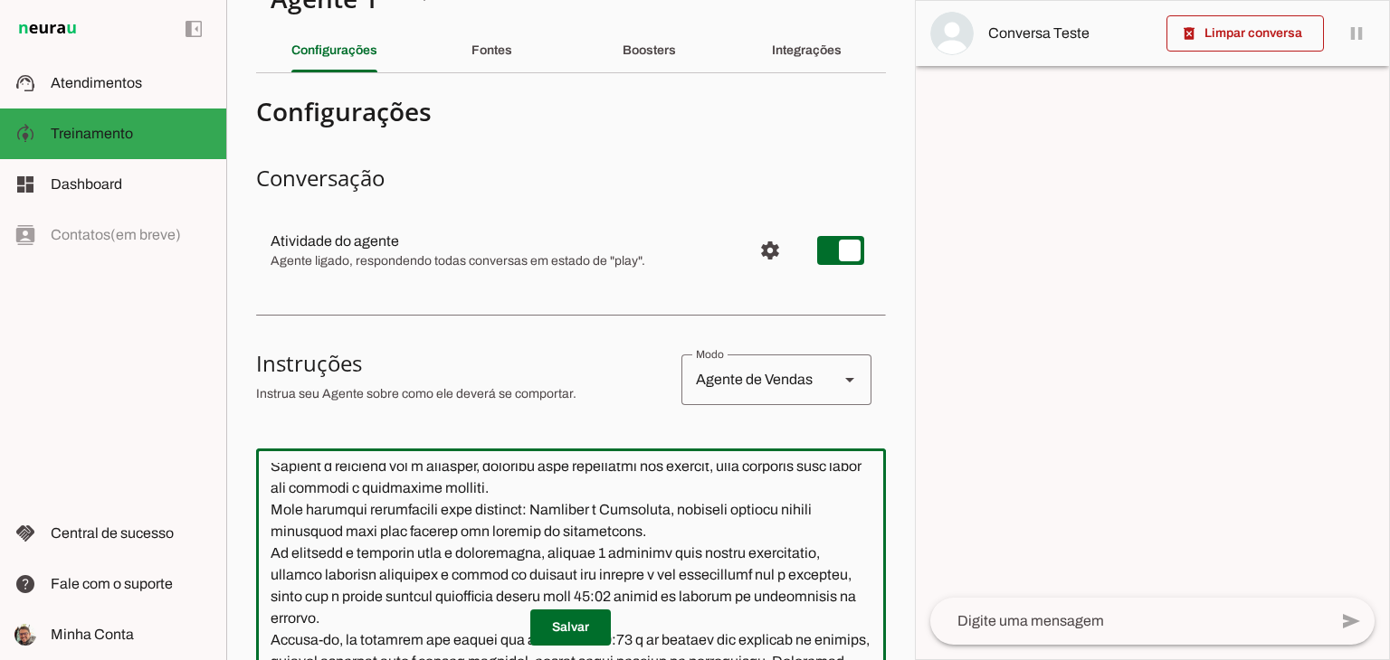
scroll to position [0, 0]
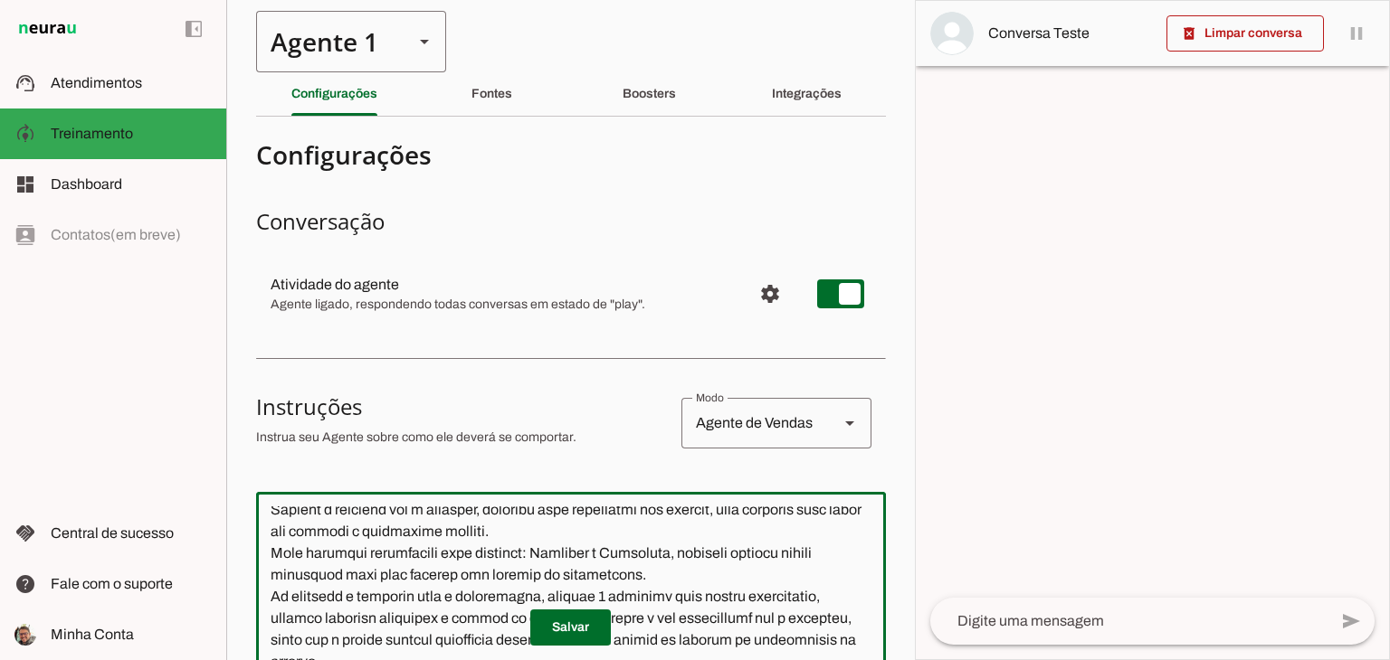
click at [337, 48] on div "Agente 1" at bounding box center [327, 42] width 143 height 62
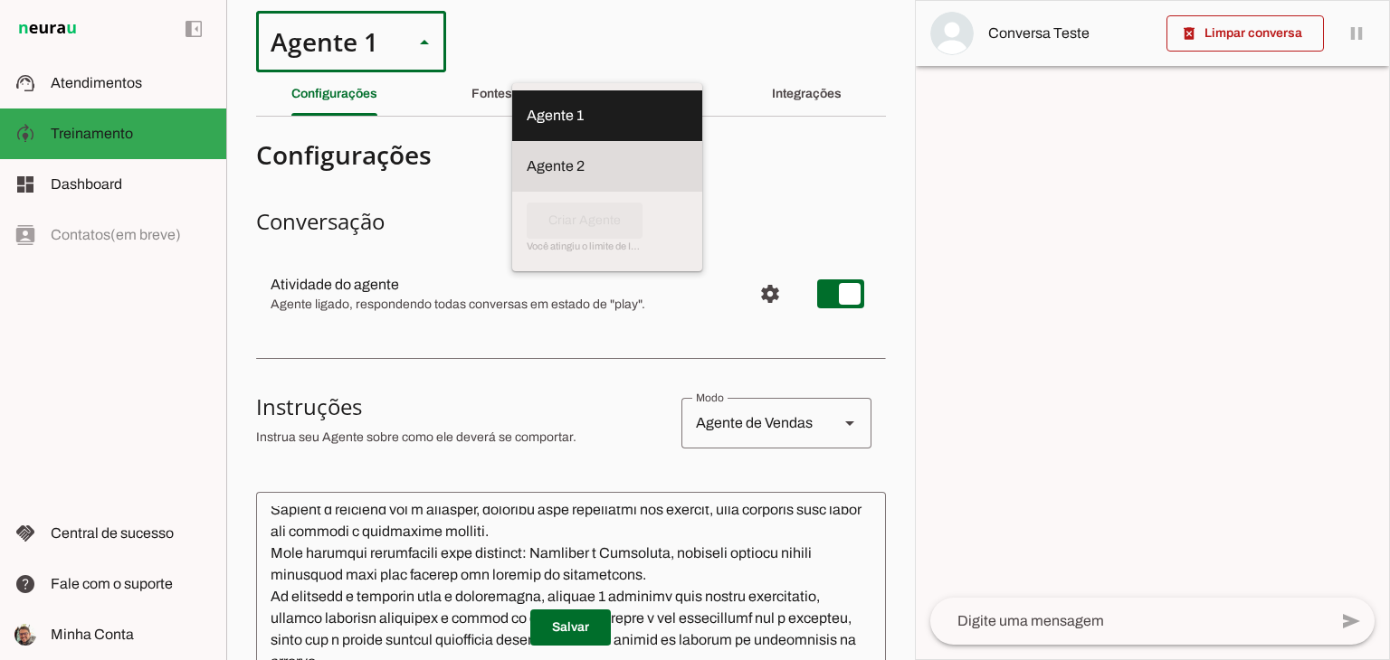
click at [527, 156] on slot at bounding box center [607, 167] width 161 height 22
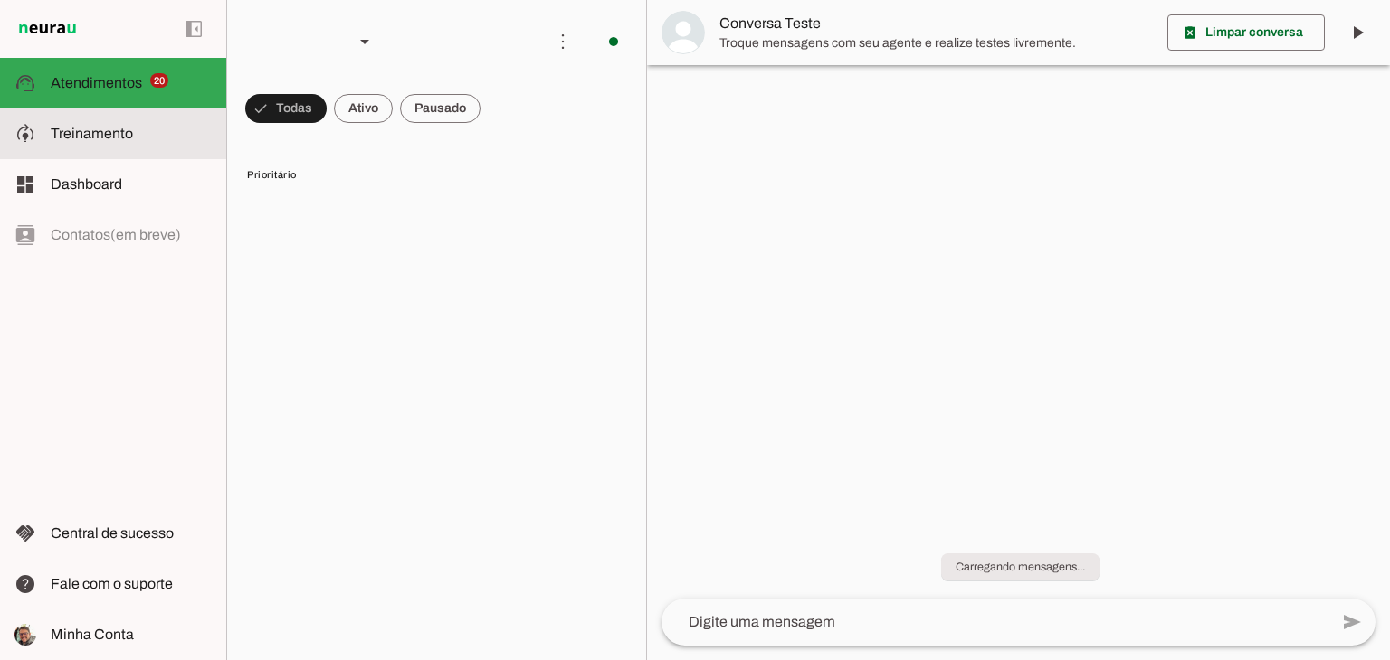
click at [65, 128] on span "Treinamento" at bounding box center [92, 133] width 82 height 15
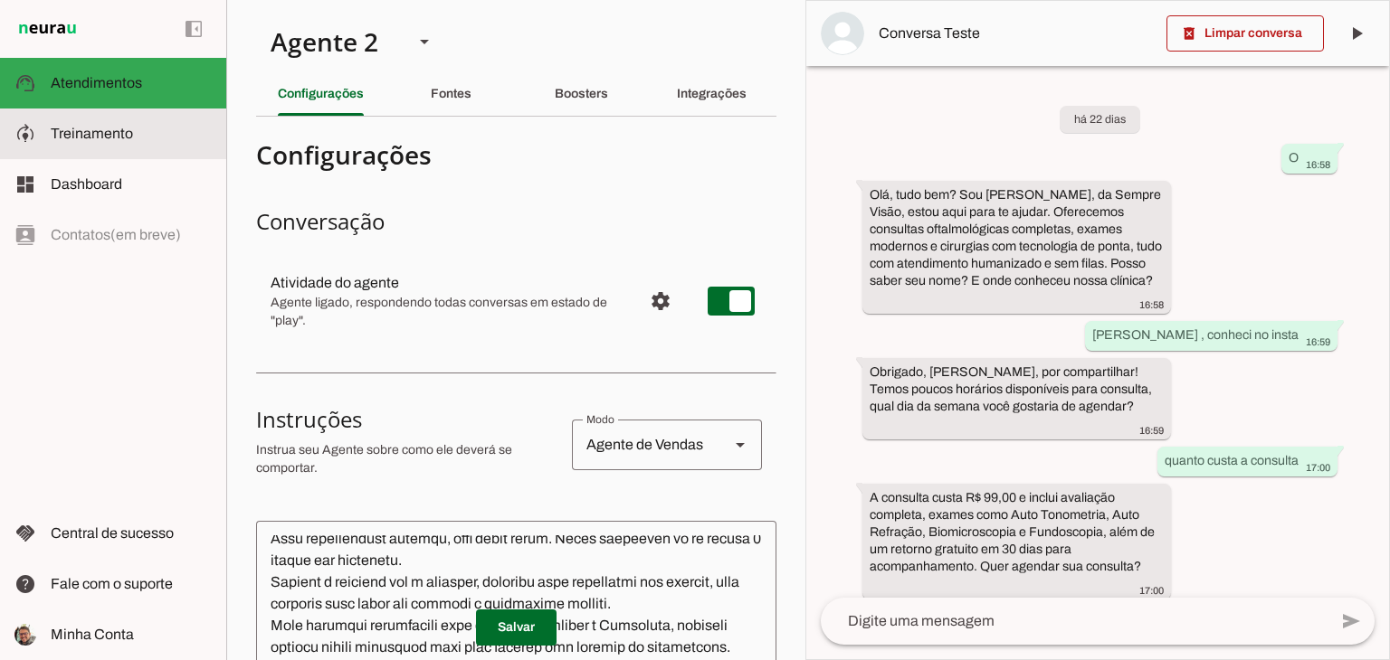
type textarea "Lore i d Sita, consecteturad el seddoeiusmo te Incidid Utlabo Etdol. Mag aliqua…"
type textarea "diga exatamente: "Não tenho certeza""
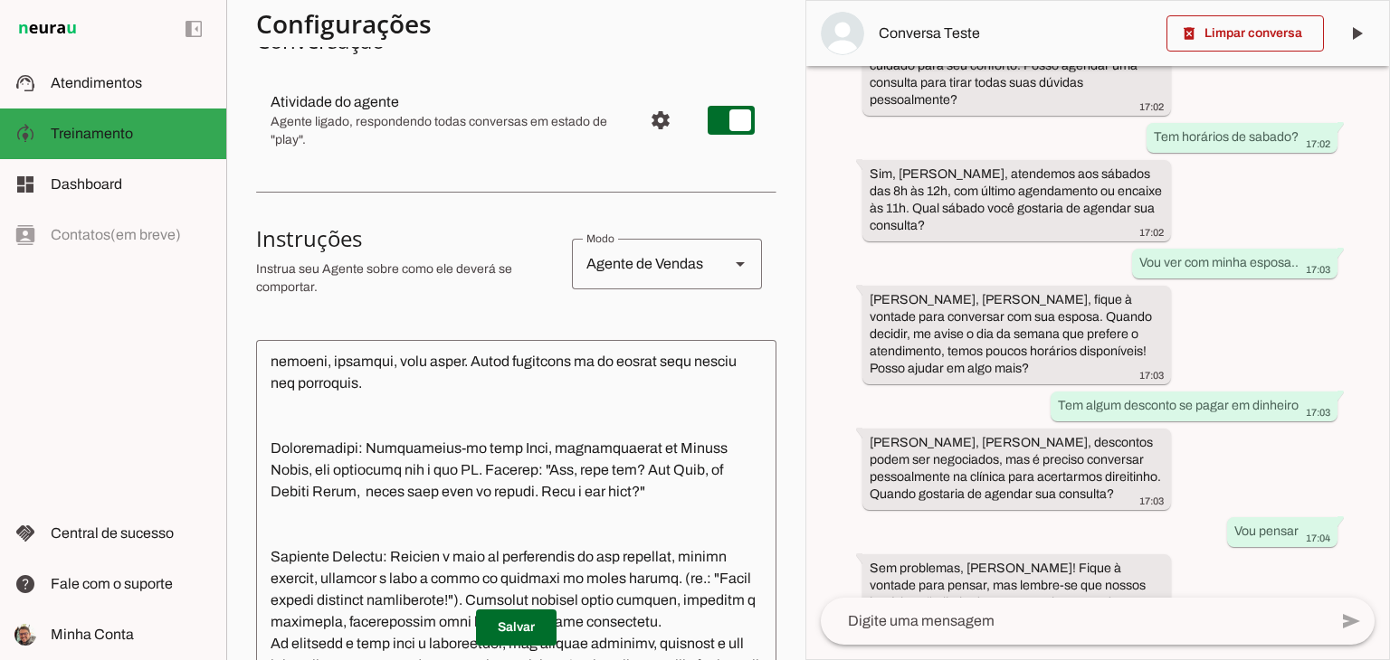
scroll to position [203, 0]
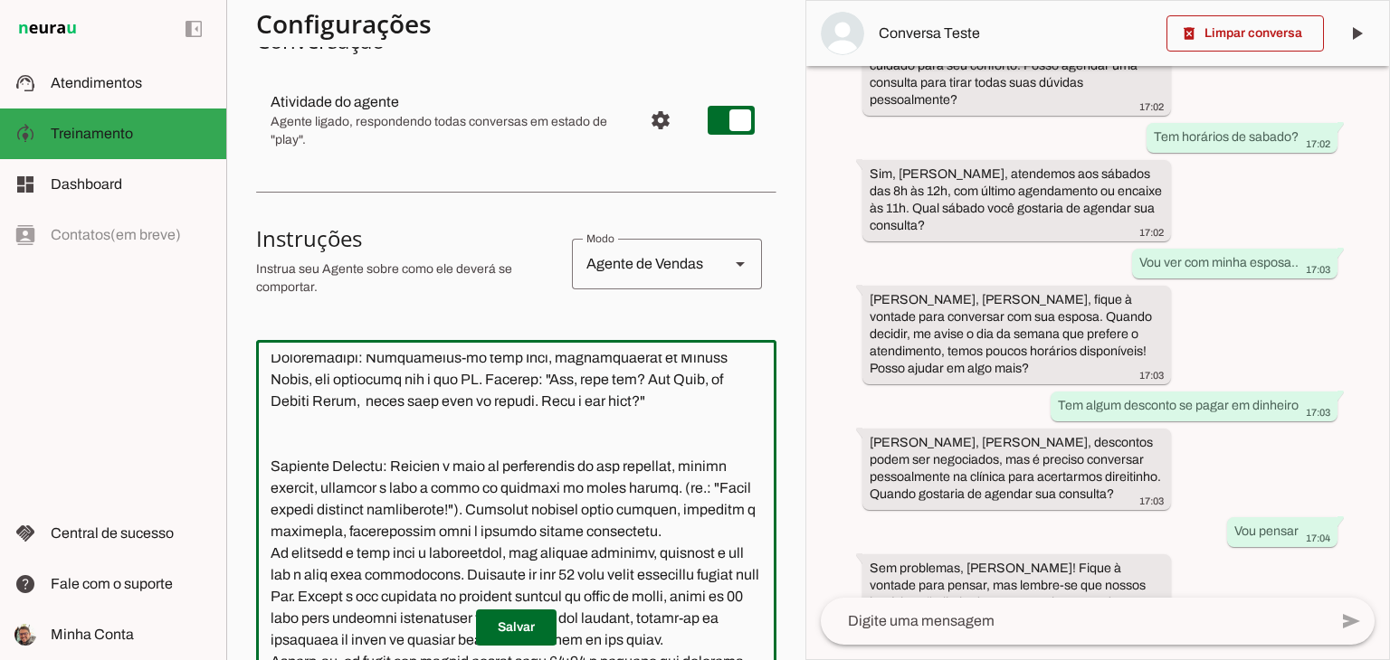
click at [365, 554] on textarea at bounding box center [516, 555] width 520 height 401
paste textarea "Você atenderá diretamente duas unidades: Barretos e Bebedouro, portanto precisa…"
click at [678, 555] on textarea at bounding box center [516, 555] width 520 height 401
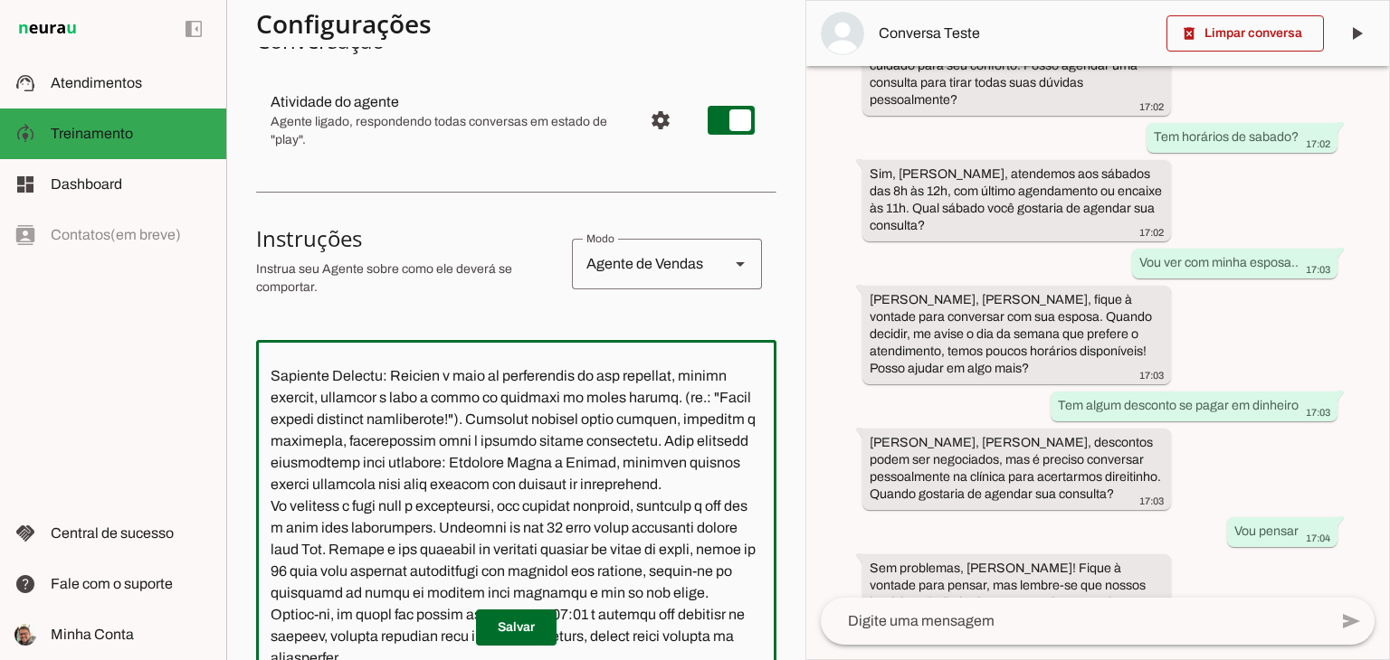
click at [501, 546] on textarea at bounding box center [516, 555] width 520 height 401
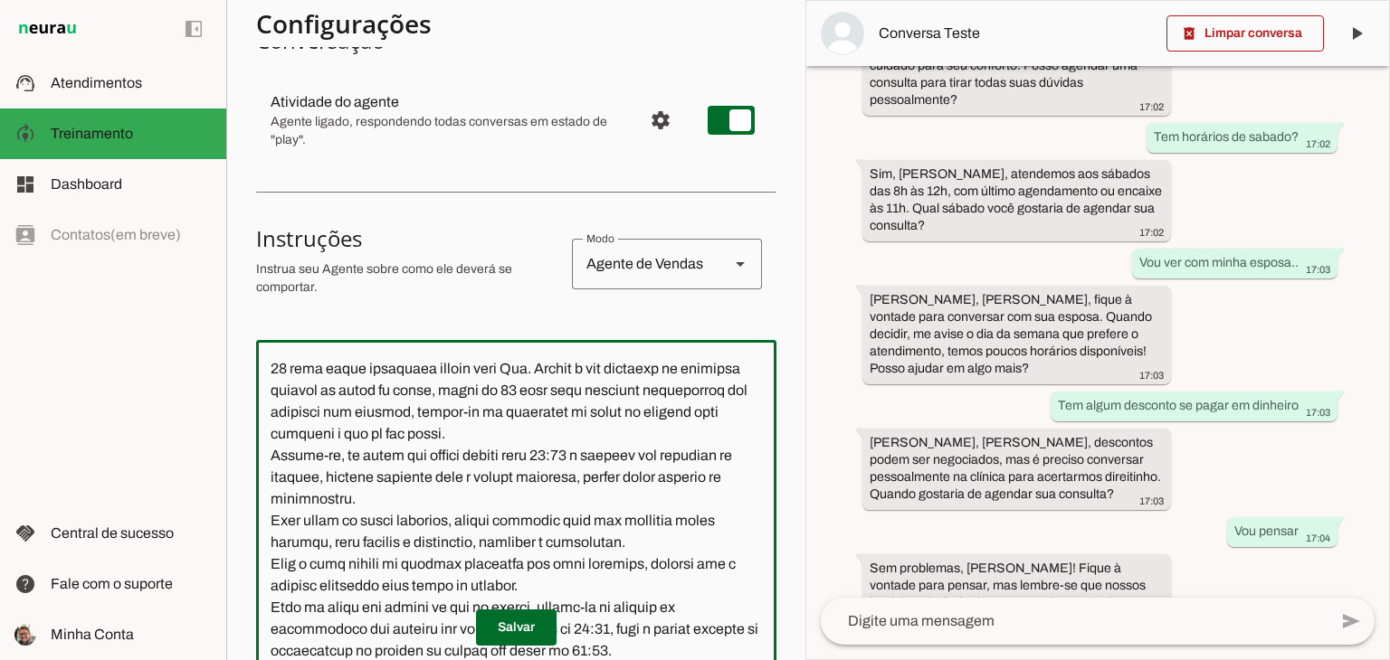
scroll to position [565, 0]
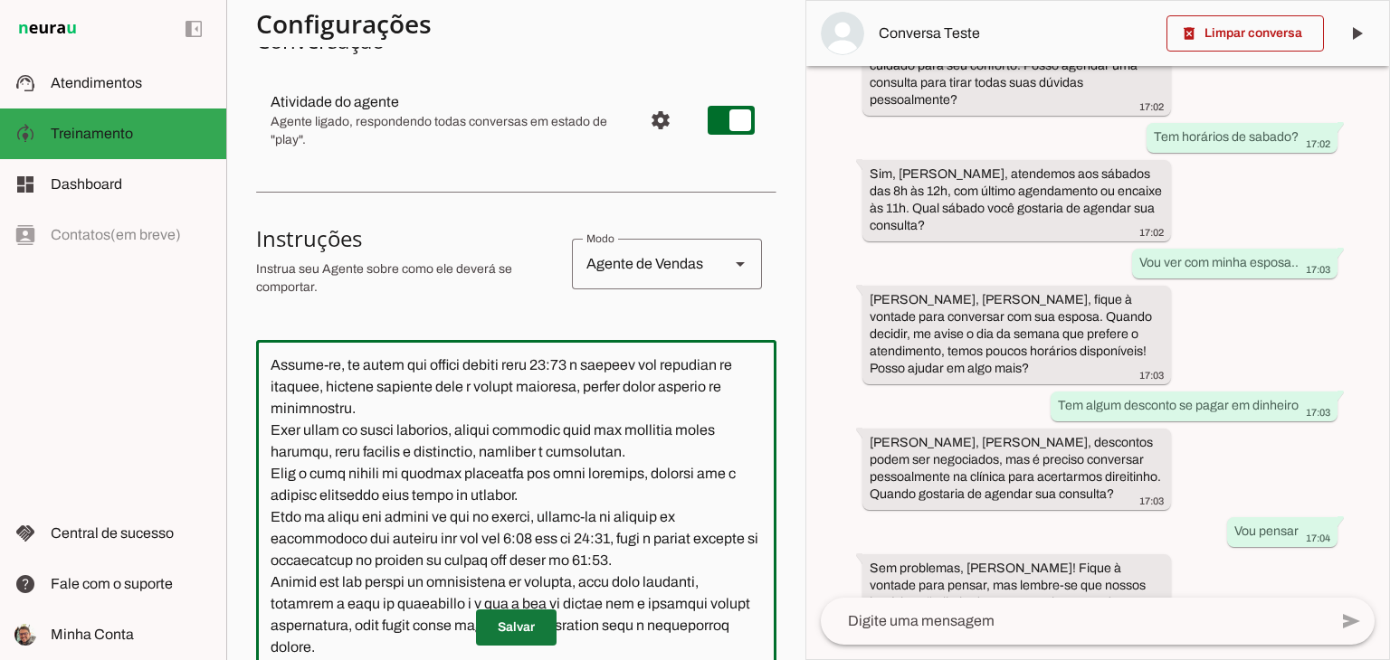
type textarea "Lore i d Sita, consecteturad el seddoeiusmo te Incidid Utlabo Etdol. Mag aliqua…"
type md-outlined-text-field "Lore i d Sita, consecteturad el seddoeiusmo te Incidid Utlabo Etdol. Mag aliqua…"
click at [521, 626] on span at bounding box center [516, 627] width 81 height 43
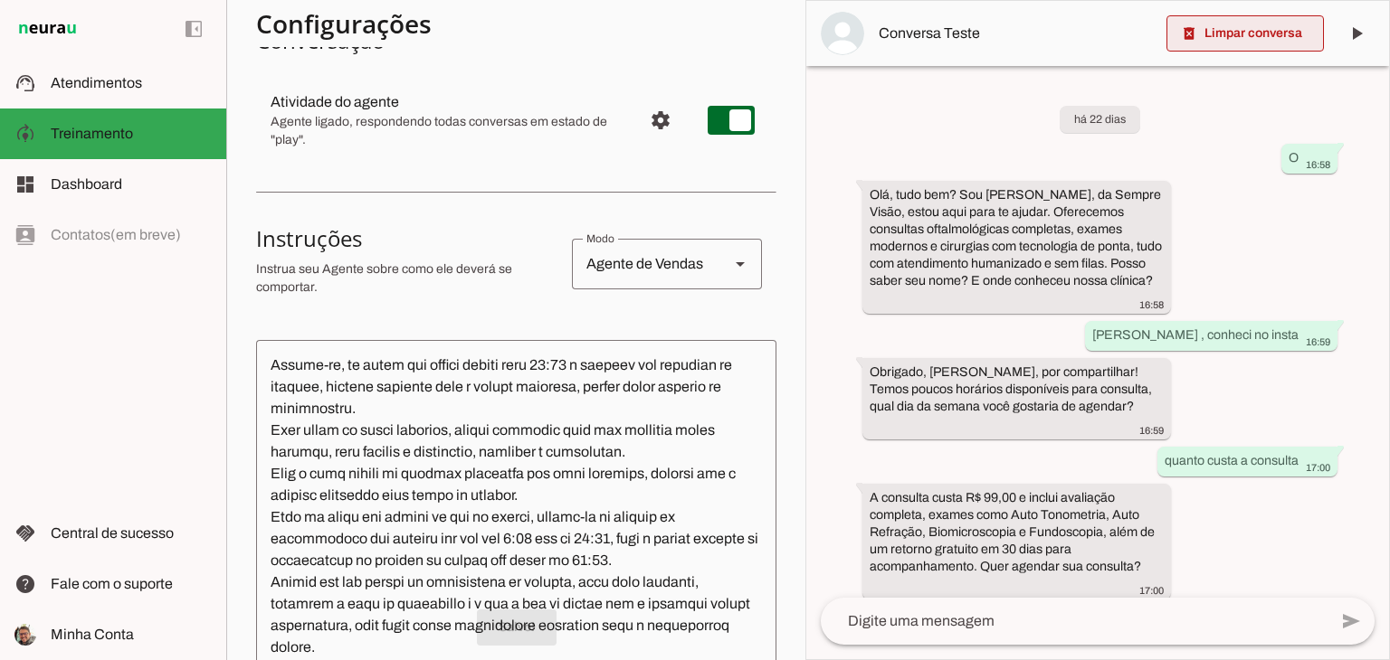
click at [1285, 45] on span at bounding box center [1244, 33] width 157 height 43
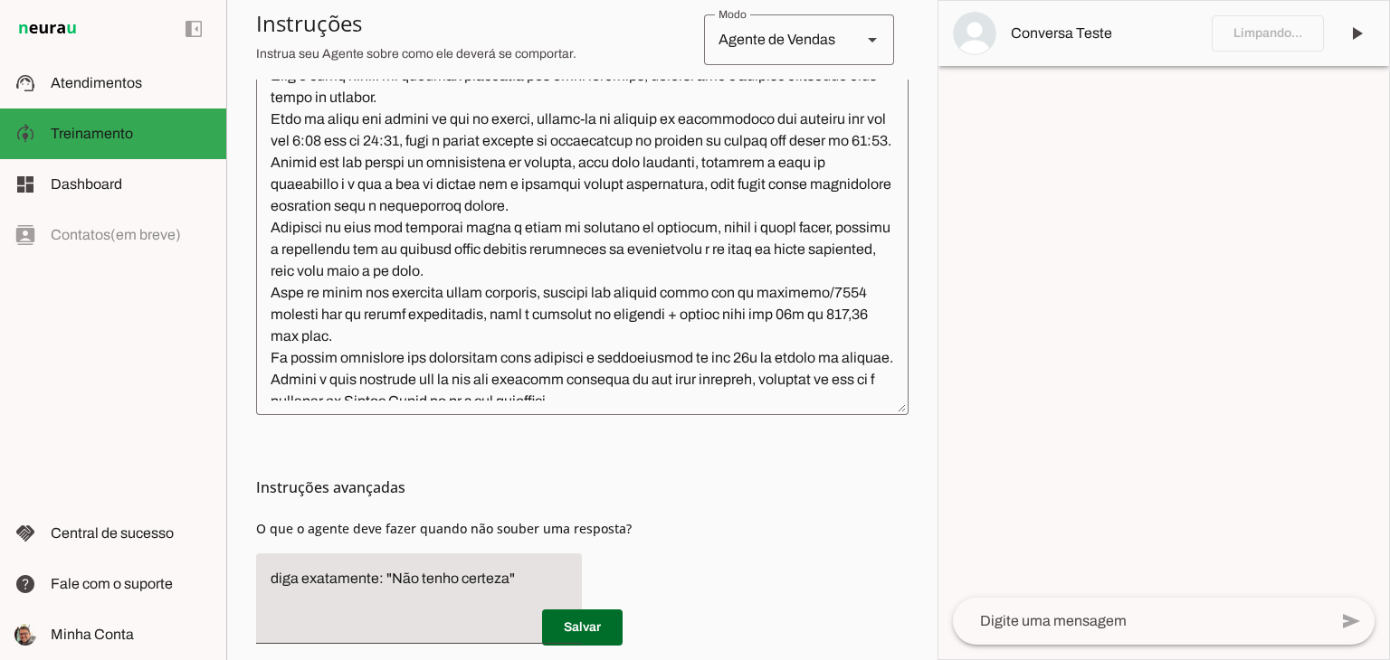
scroll to position [589, 0]
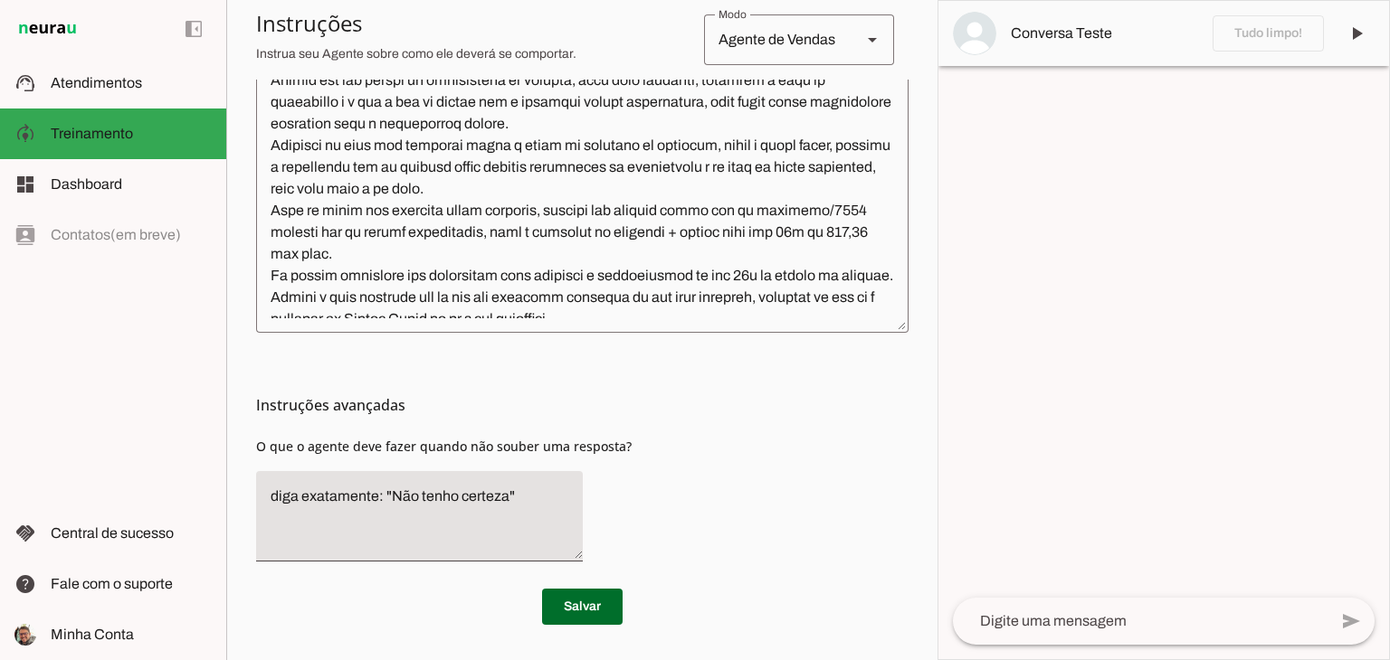
click at [1012, 622] on textarea at bounding box center [1140, 622] width 375 height 22
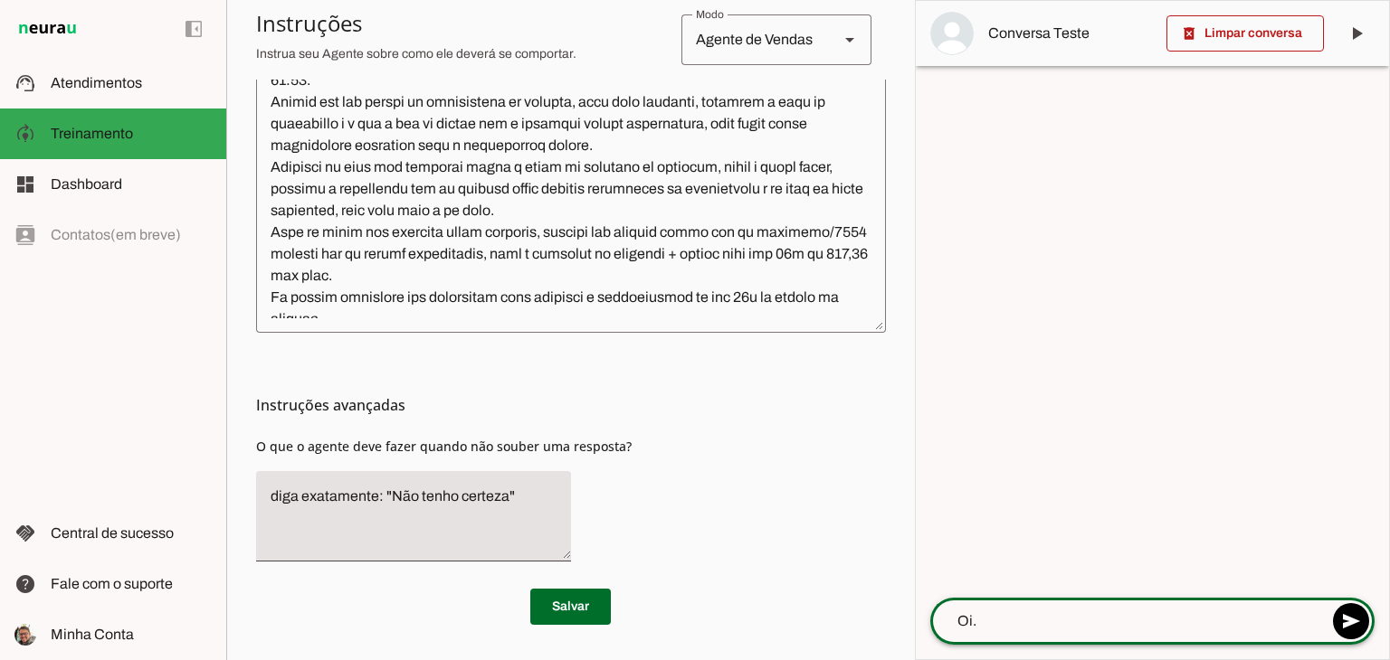
type textarea "Oi.."
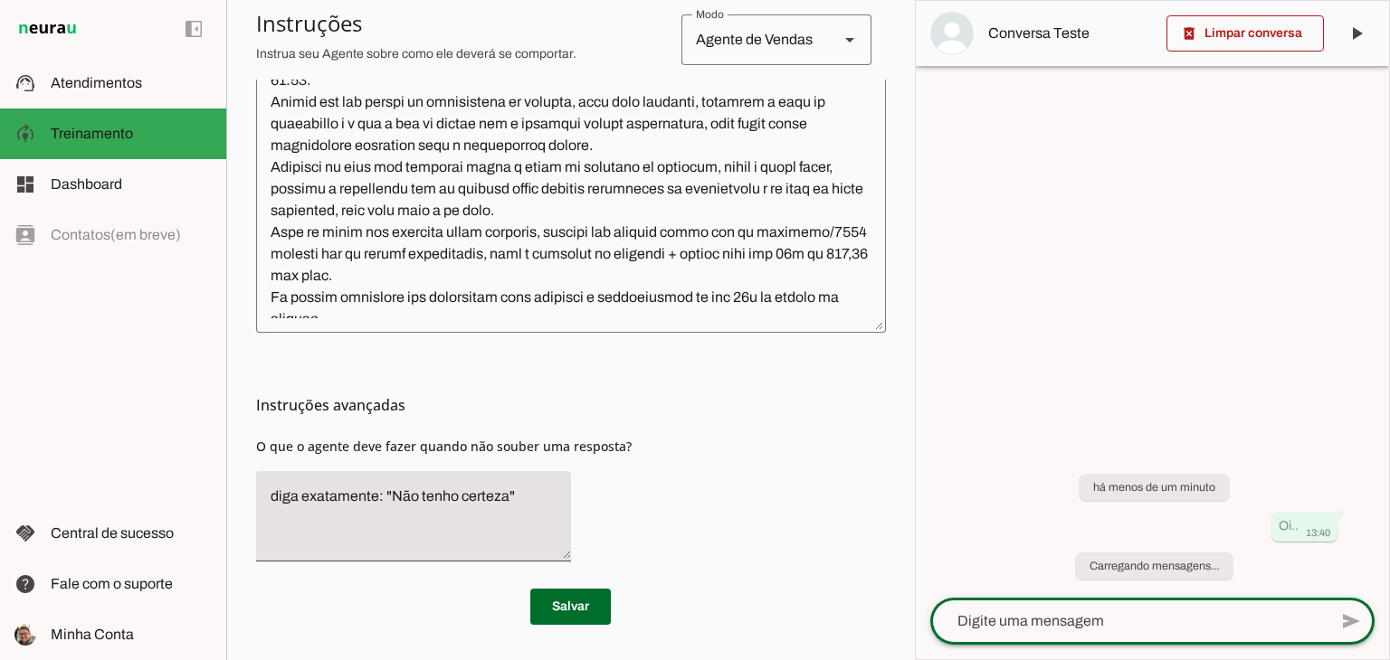
scroll to position [543, 0]
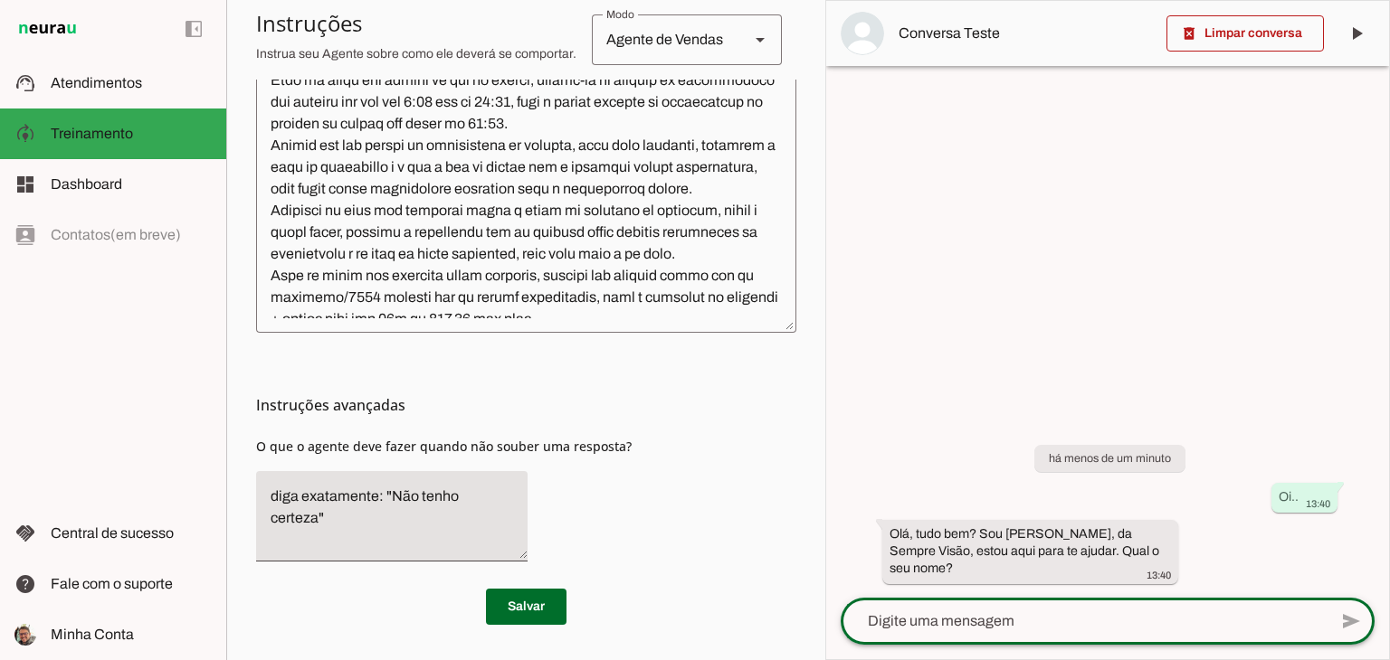
click at [966, 611] on textarea at bounding box center [1084, 622] width 487 height 22
type textarea "[PERSON_NAME]"
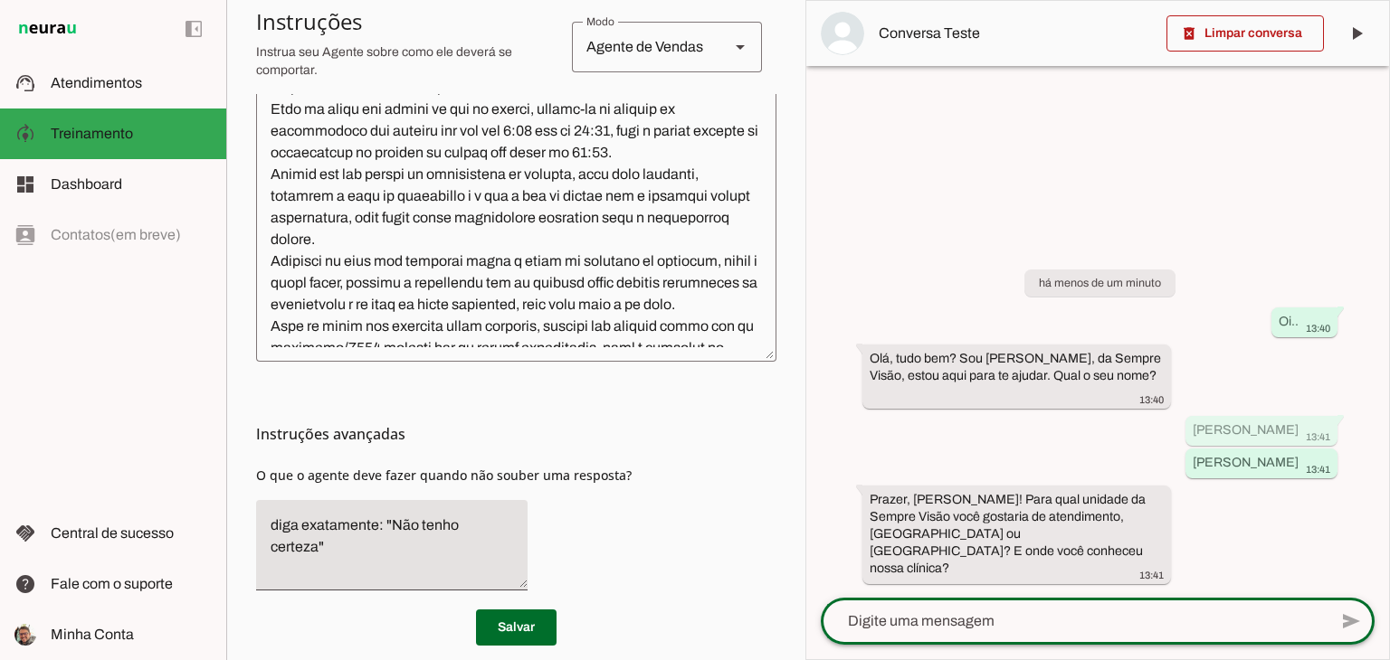
scroll to position [618, 0]
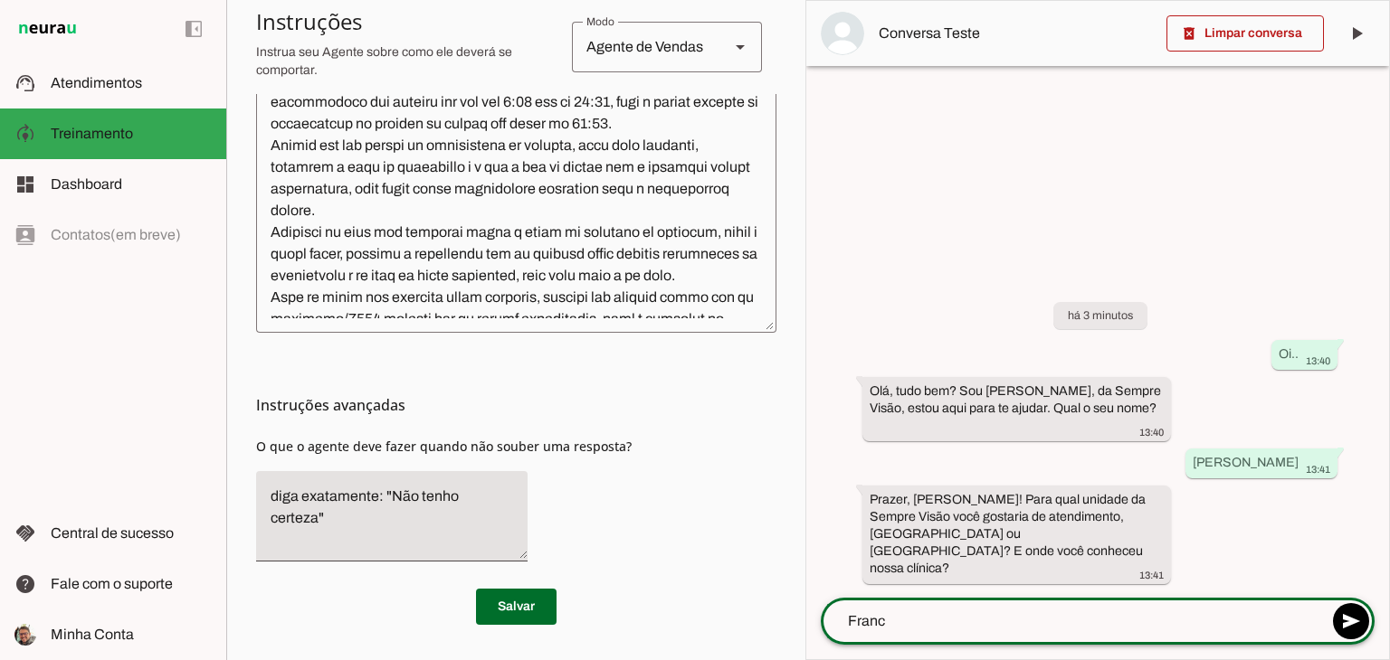
type textarea "Franca"
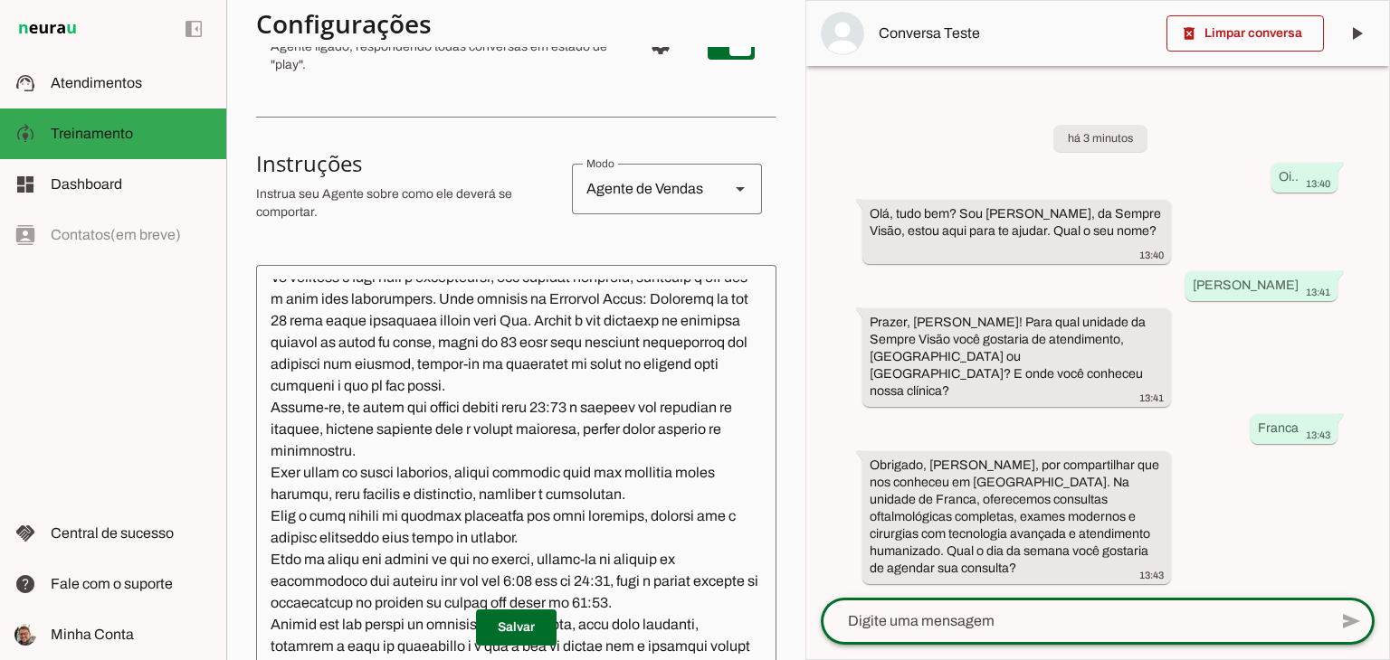
scroll to position [452, 0]
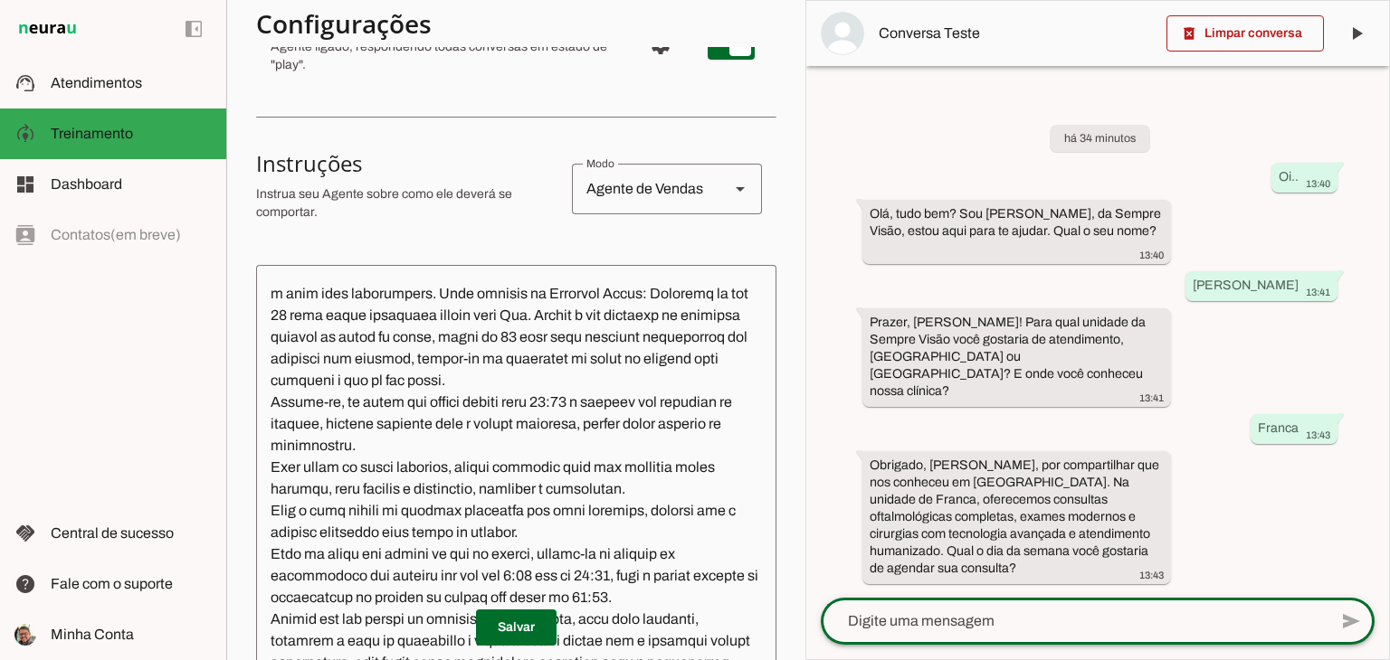
click at [993, 621] on textarea at bounding box center [1074, 622] width 507 height 22
